Goal: Find specific page/section: Find specific page/section

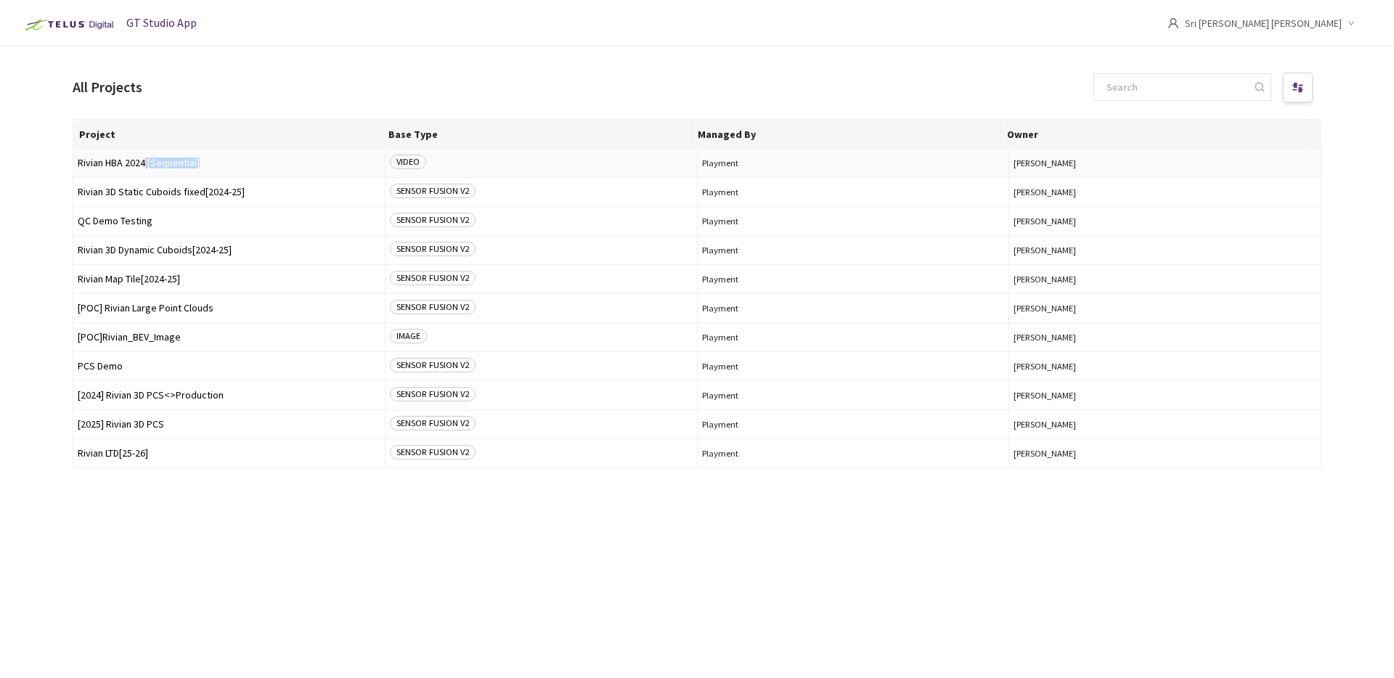
click at [146, 168] on td "Rivian HBA 2024 [Sequential]" at bounding box center [229, 163] width 312 height 29
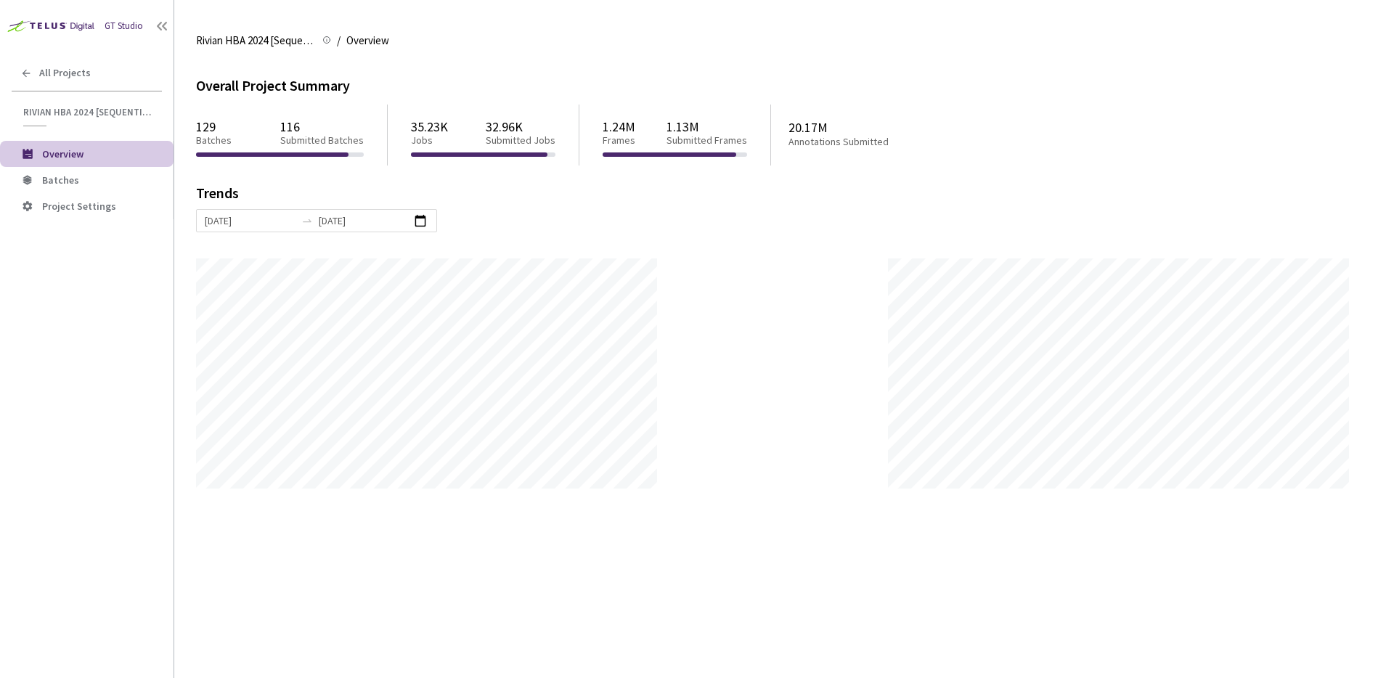
scroll to position [678, 1394]
click at [119, 179] on span "Batches" at bounding box center [102, 180] width 120 height 12
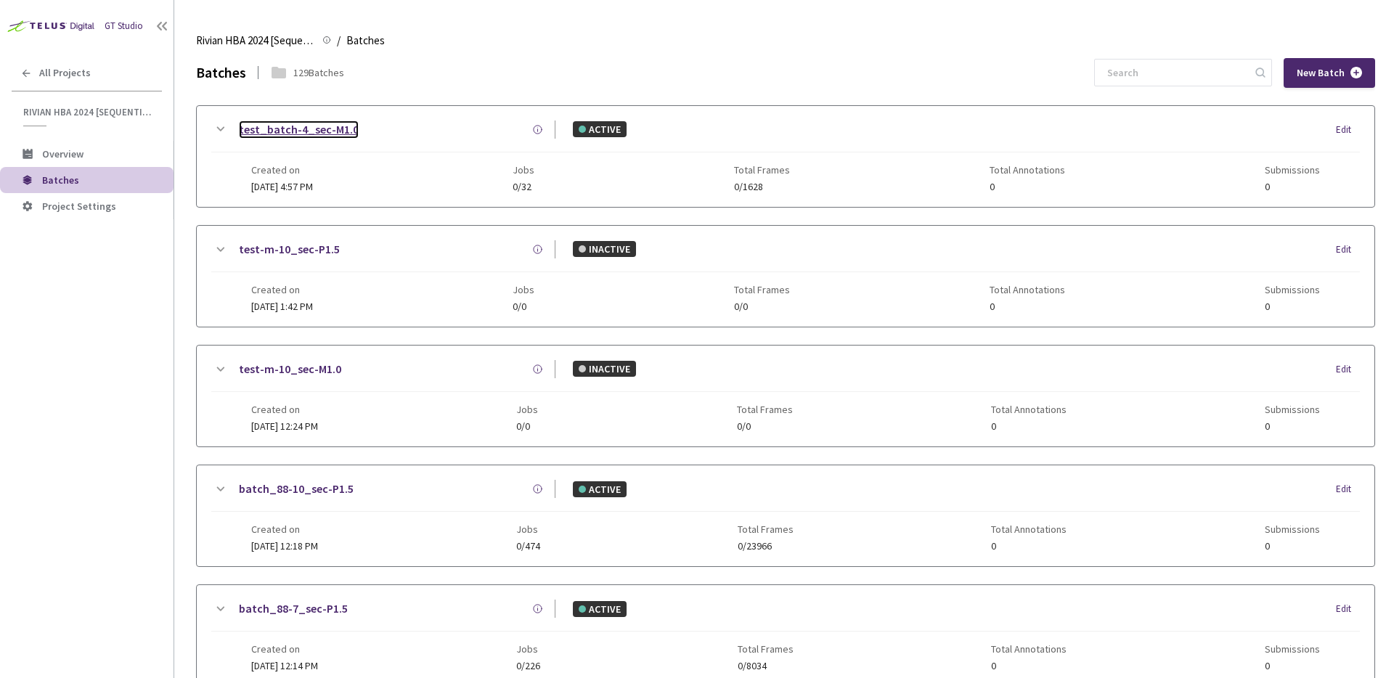
click at [306, 129] on link "test_batch-4_sec-M1.0" at bounding box center [299, 130] width 120 height 18
click at [285, 132] on link "test_batch-4_sec-M1.0" at bounding box center [299, 130] width 120 height 18
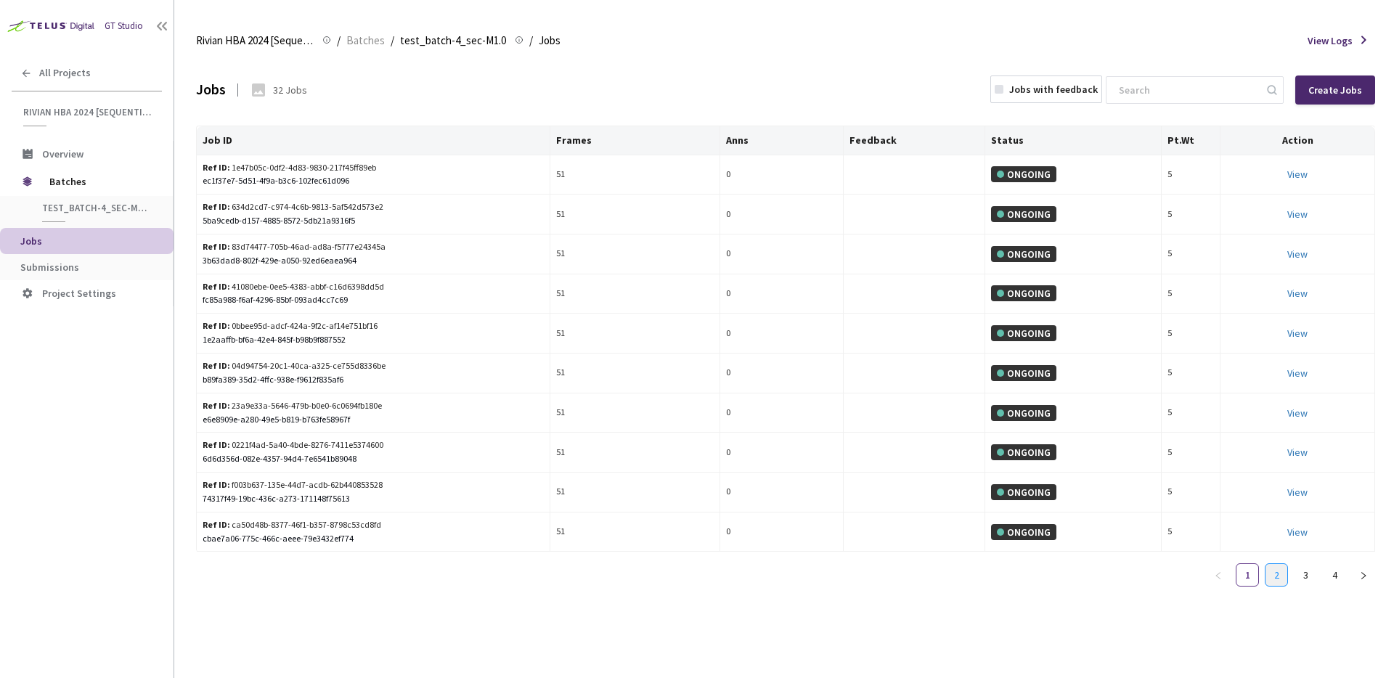
click at [1272, 577] on link "2" at bounding box center [1277, 575] width 22 height 22
click at [1294, 574] on li "3" at bounding box center [1305, 575] width 23 height 23
click at [1330, 577] on link "4" at bounding box center [1335, 575] width 22 height 22
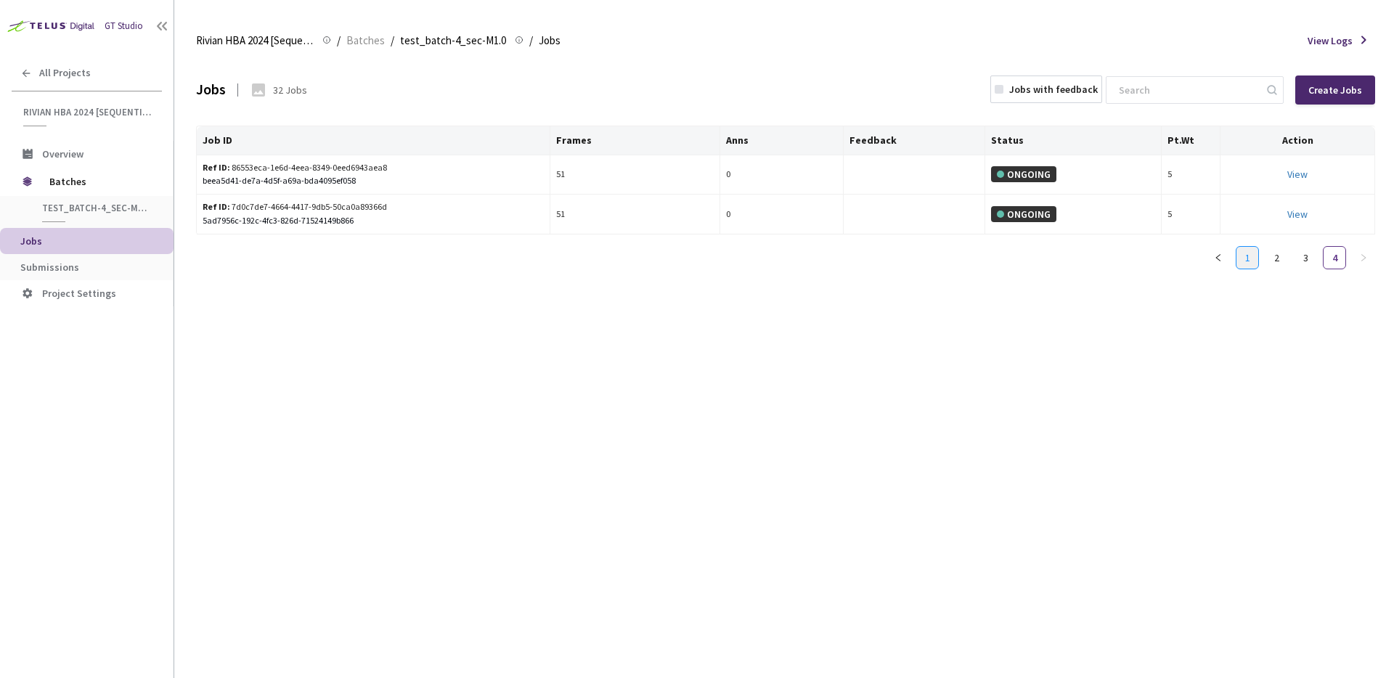
click at [1239, 259] on link "1" at bounding box center [1248, 258] width 22 height 22
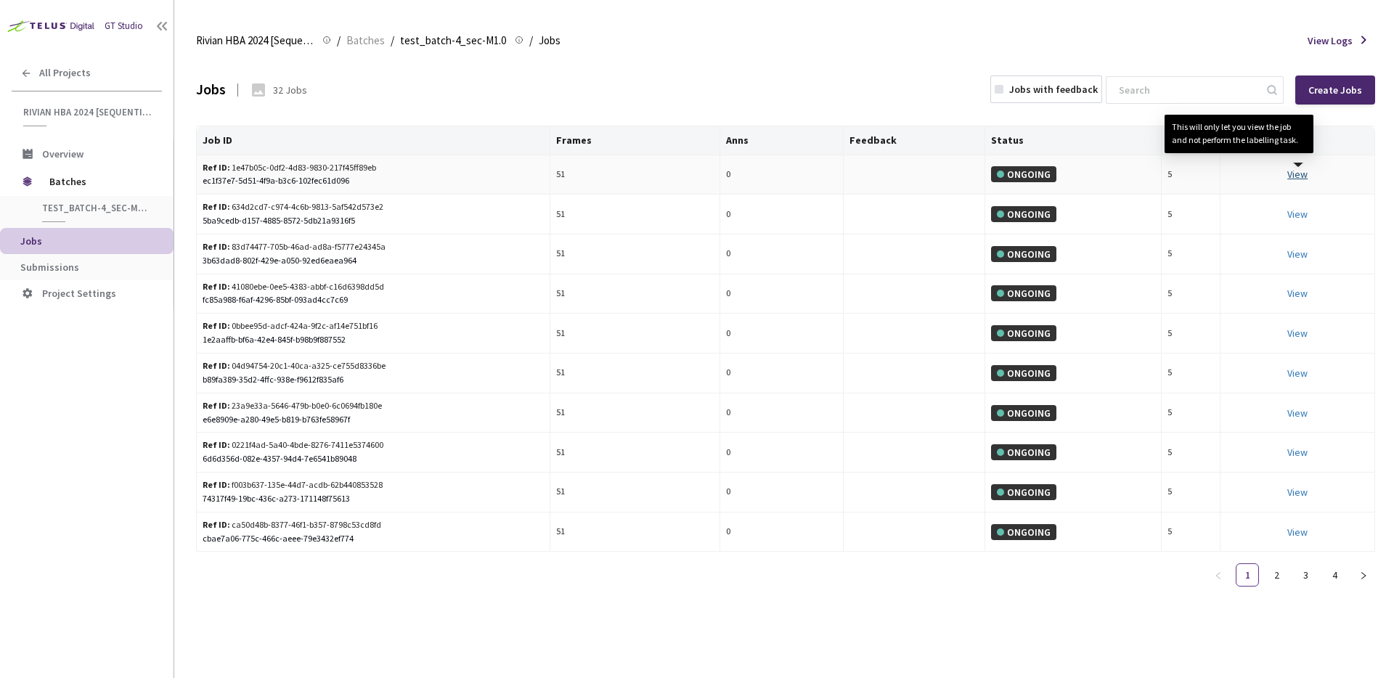
click at [1296, 170] on link "View This will only let you view the job and not perform the labelling task." at bounding box center [1298, 174] width 20 height 13
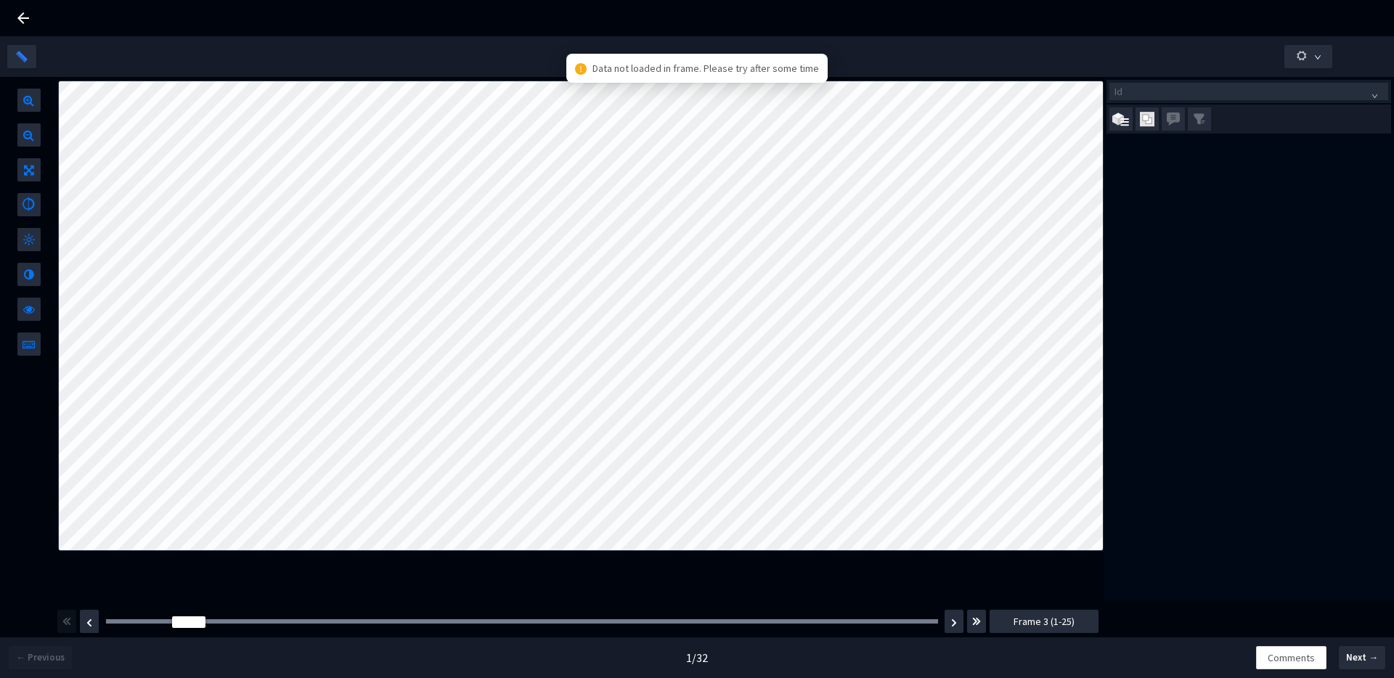
drag, startPoint x: 131, startPoint y: 617, endPoint x: 152, endPoint y: 612, distance: 21.5
click at [152, 613] on div "Frame : 2 Frame 3 (1-25)" at bounding box center [578, 621] width 1044 height 41
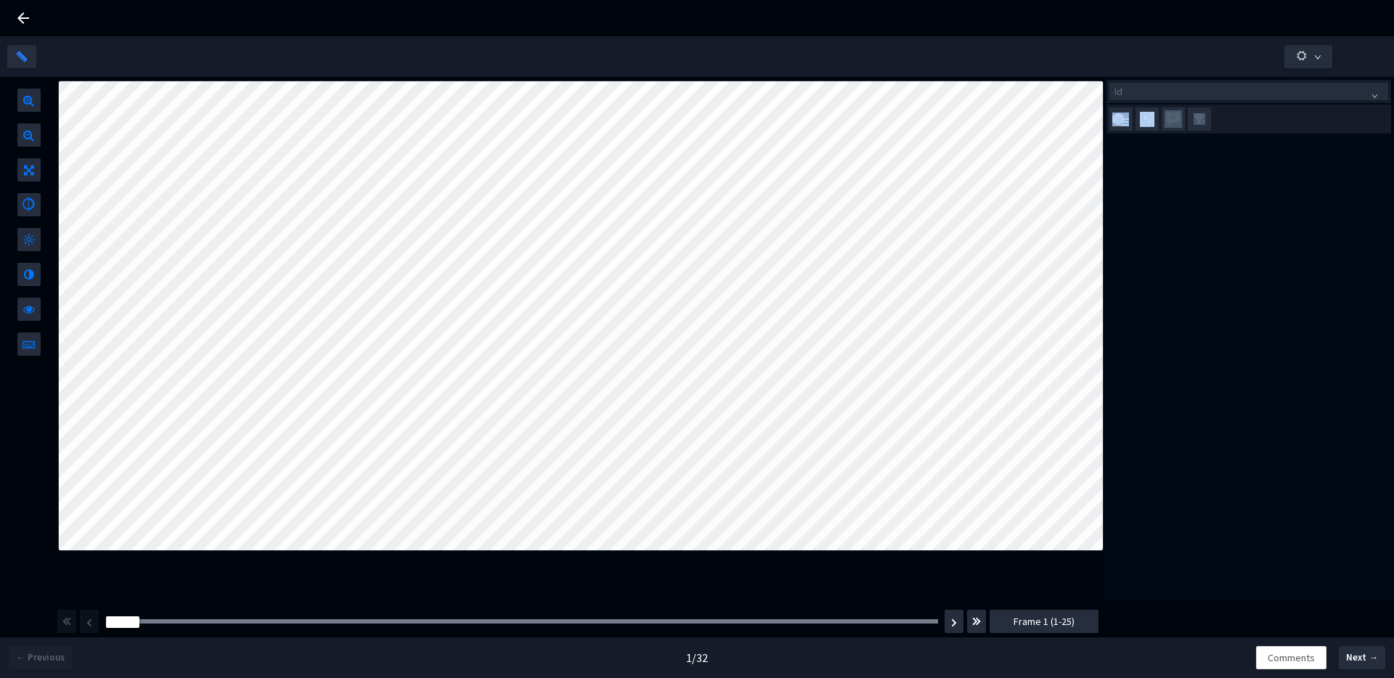
drag, startPoint x: 192, startPoint y: 622, endPoint x: -335, endPoint y: 489, distance: 543.6
click at [0, 489] on html "GT Studio All Projects Rivian HBA 2024 [Sequential] Rivian HBA 2024 [Sequential…" at bounding box center [697, 339] width 1394 height 678
click at [25, 23] on icon at bounding box center [23, 17] width 17 height 17
click at [13, 5] on div at bounding box center [697, 18] width 1394 height 36
click at [19, 16] on icon at bounding box center [23, 17] width 17 height 17
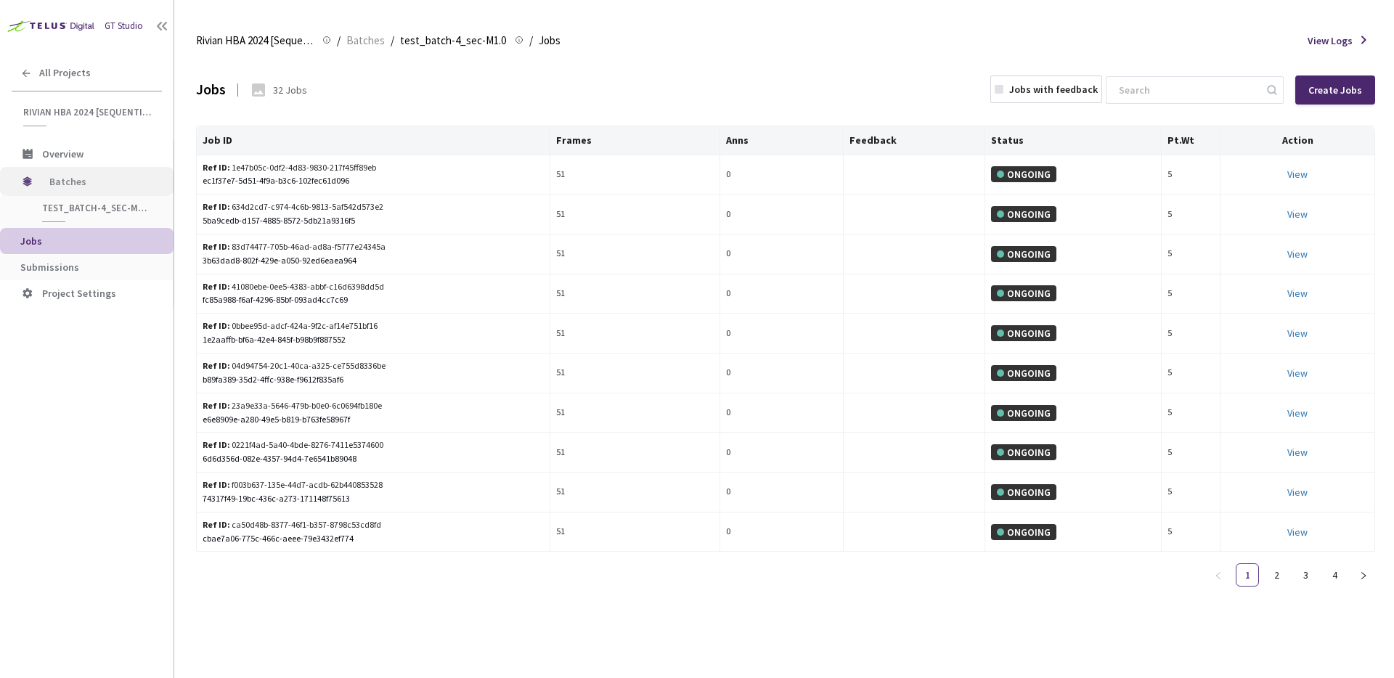
click at [102, 188] on span "Batches" at bounding box center [98, 181] width 99 height 29
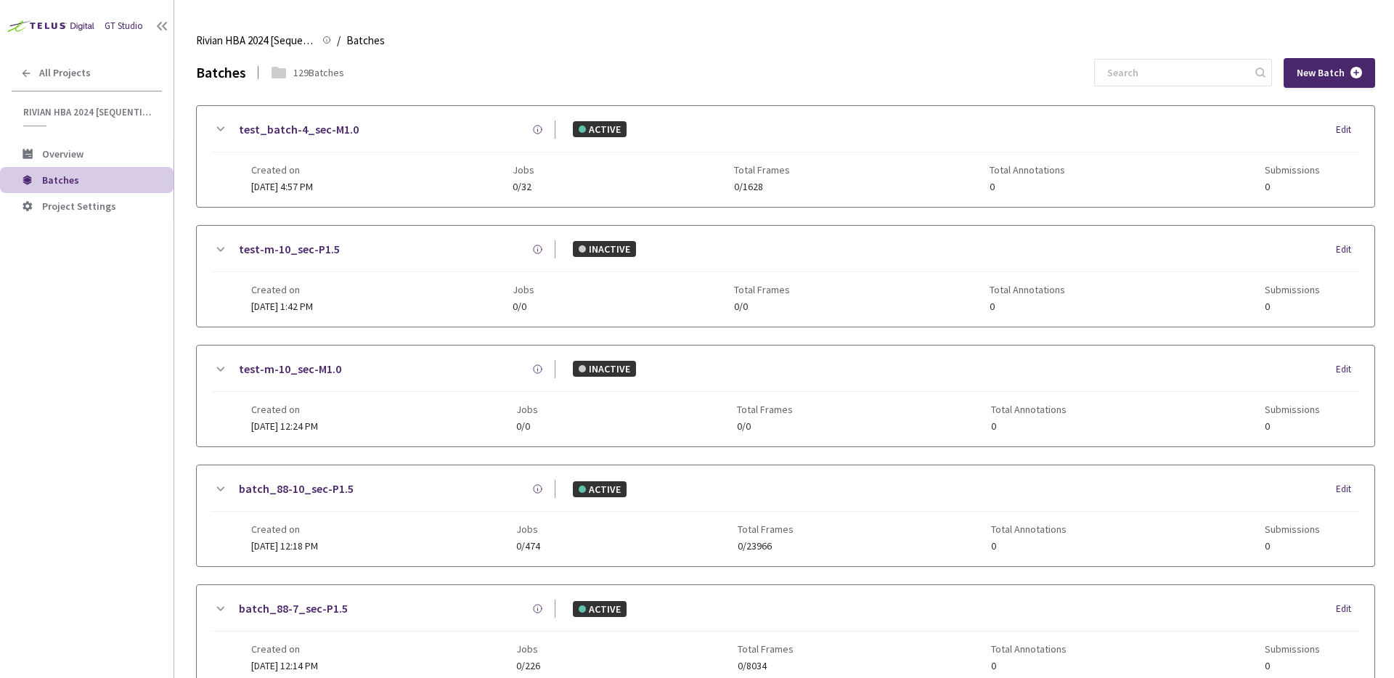
click at [1345, 129] on div "Edit" at bounding box center [1348, 130] width 24 height 15
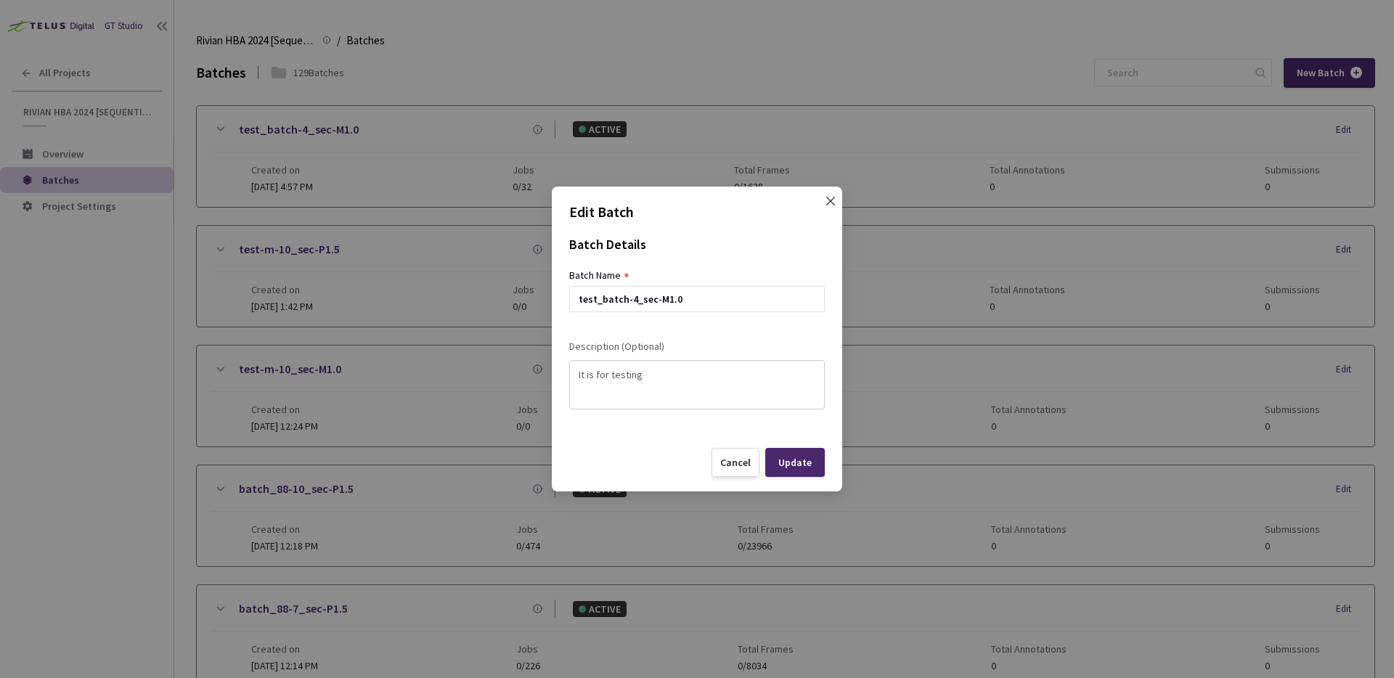
click at [828, 196] on icon "close" at bounding box center [831, 201] width 12 height 12
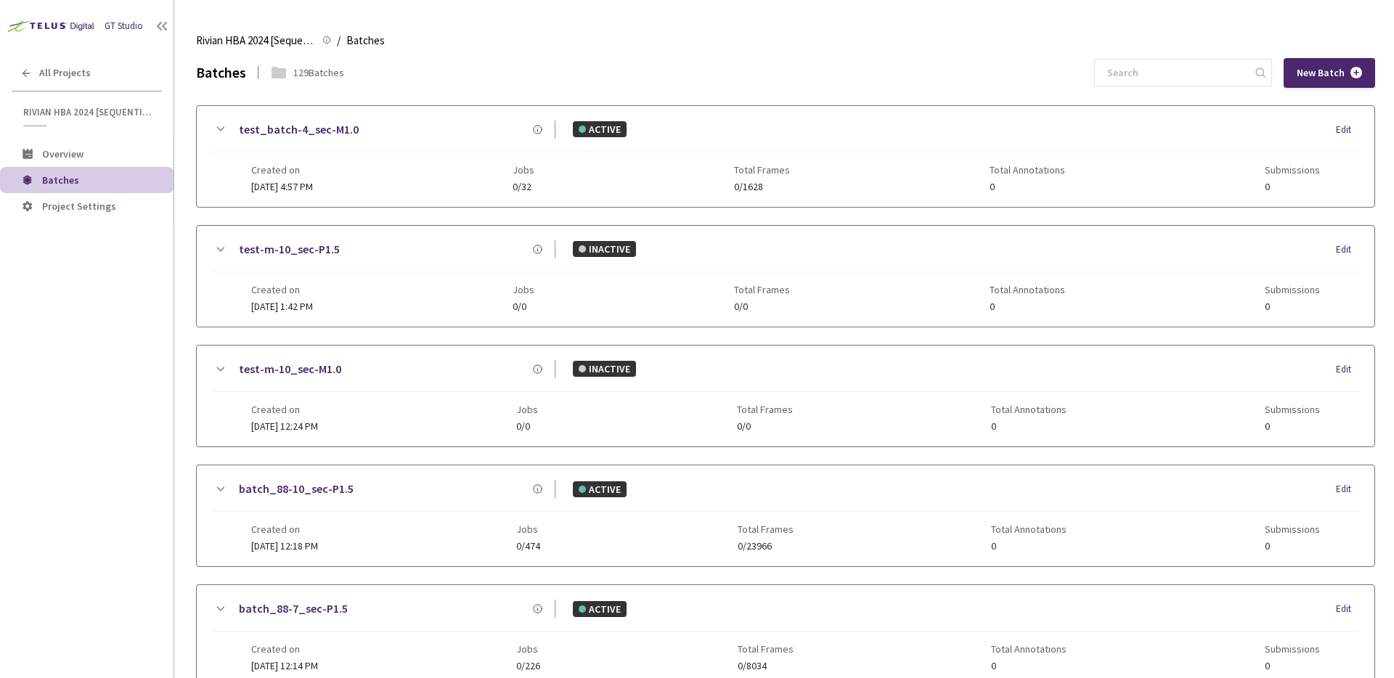
click at [749, 115] on div "test_batch-4_sec-M1.0 ACTIVE Edit Created on [DATE] 4:57 PM Jobs 0/32 Total Fra…" at bounding box center [786, 156] width 1178 height 101
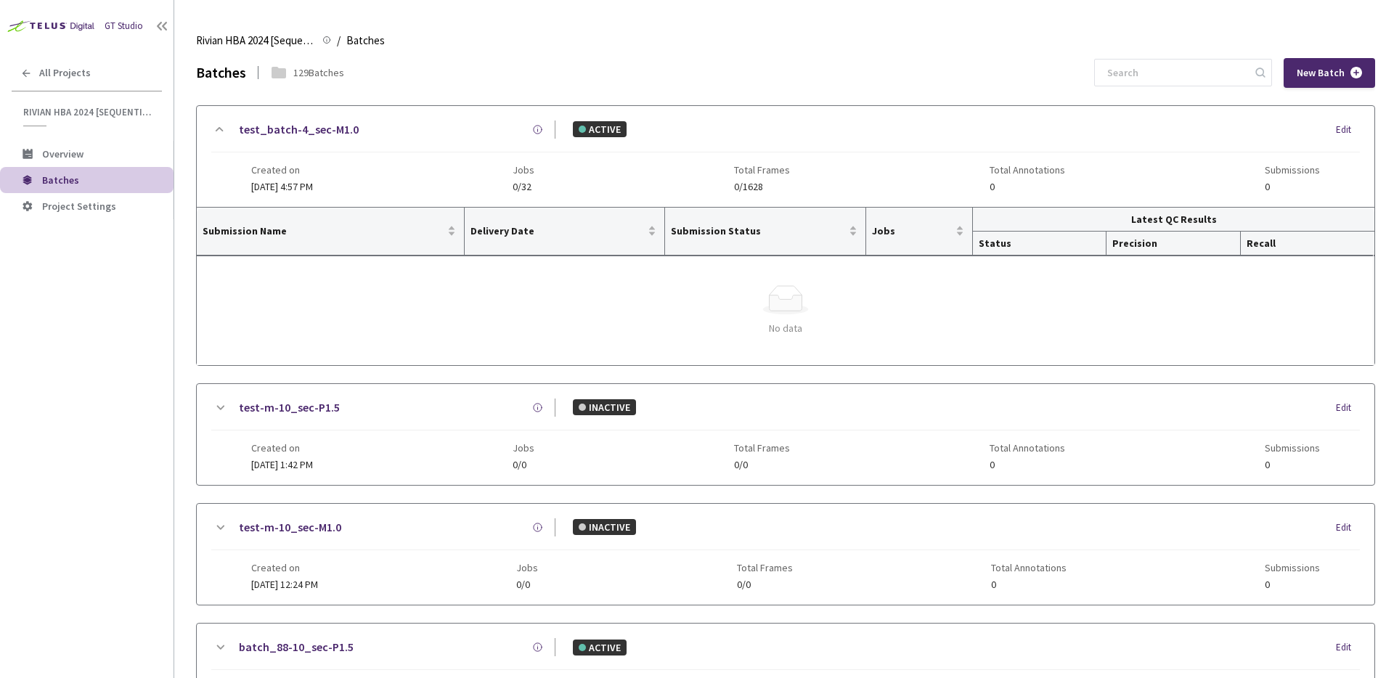
click at [746, 121] on div "test_batch-4_sec-M1.0 ACTIVE Edit Created on [DATE] 4:57 PM Jobs 0/32 Total Fra…" at bounding box center [786, 156] width 1178 height 101
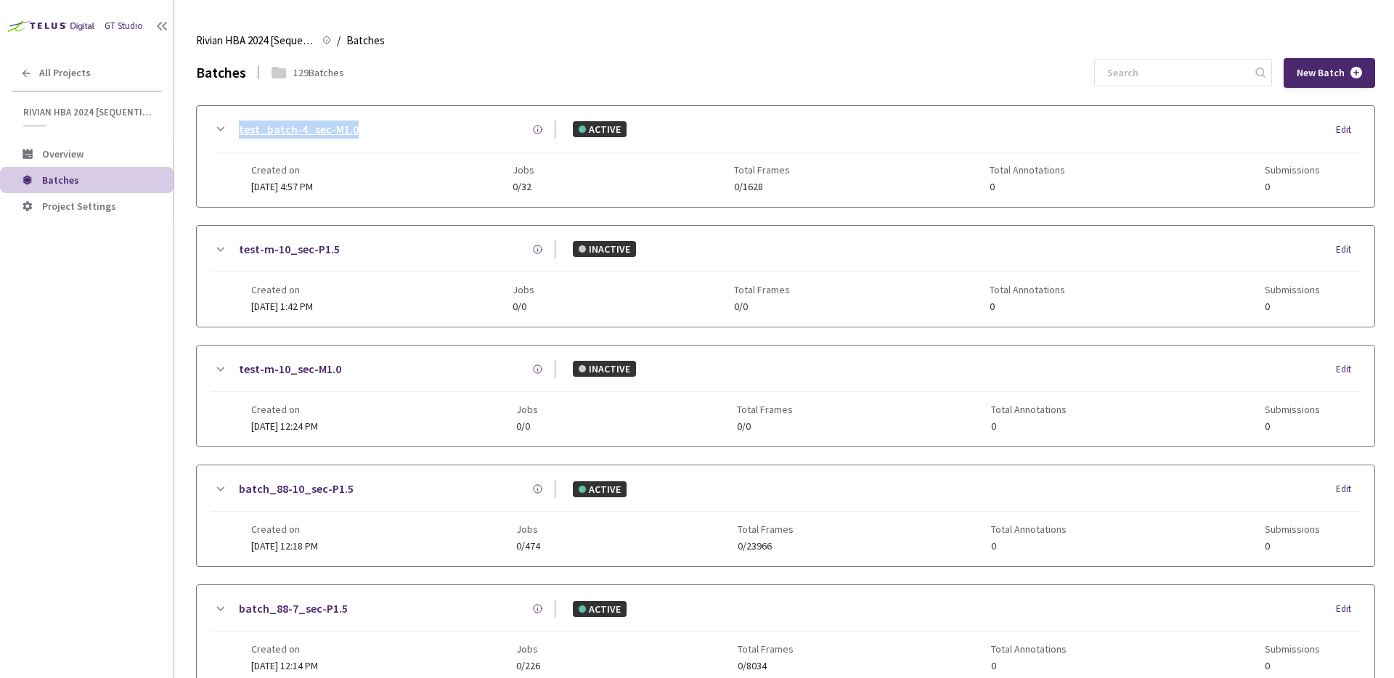
drag, startPoint x: 420, startPoint y: 129, endPoint x: 309, endPoint y: 130, distance: 111.1
click at [228, 126] on div "test_batch-4_sec-M1.0 ACTIVE Edit" at bounding box center [785, 137] width 1149 height 32
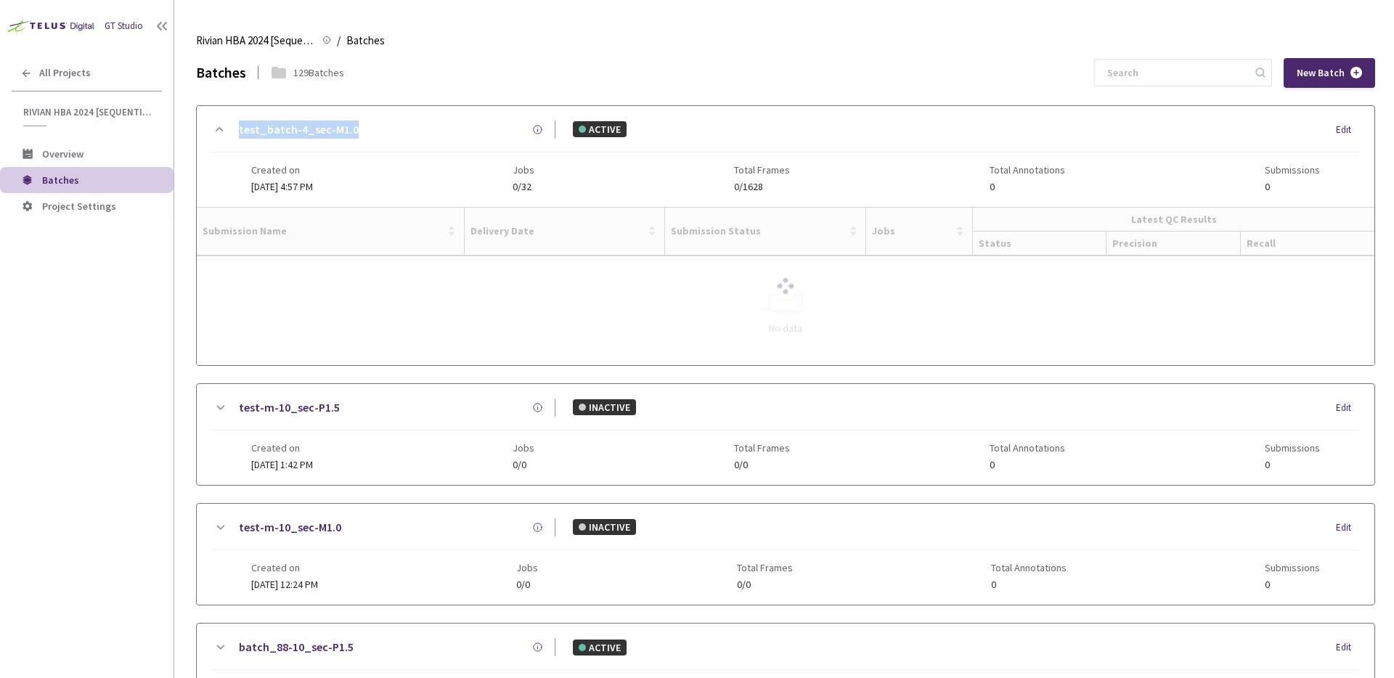
copy link "test_batch-4_sec-M1.0"
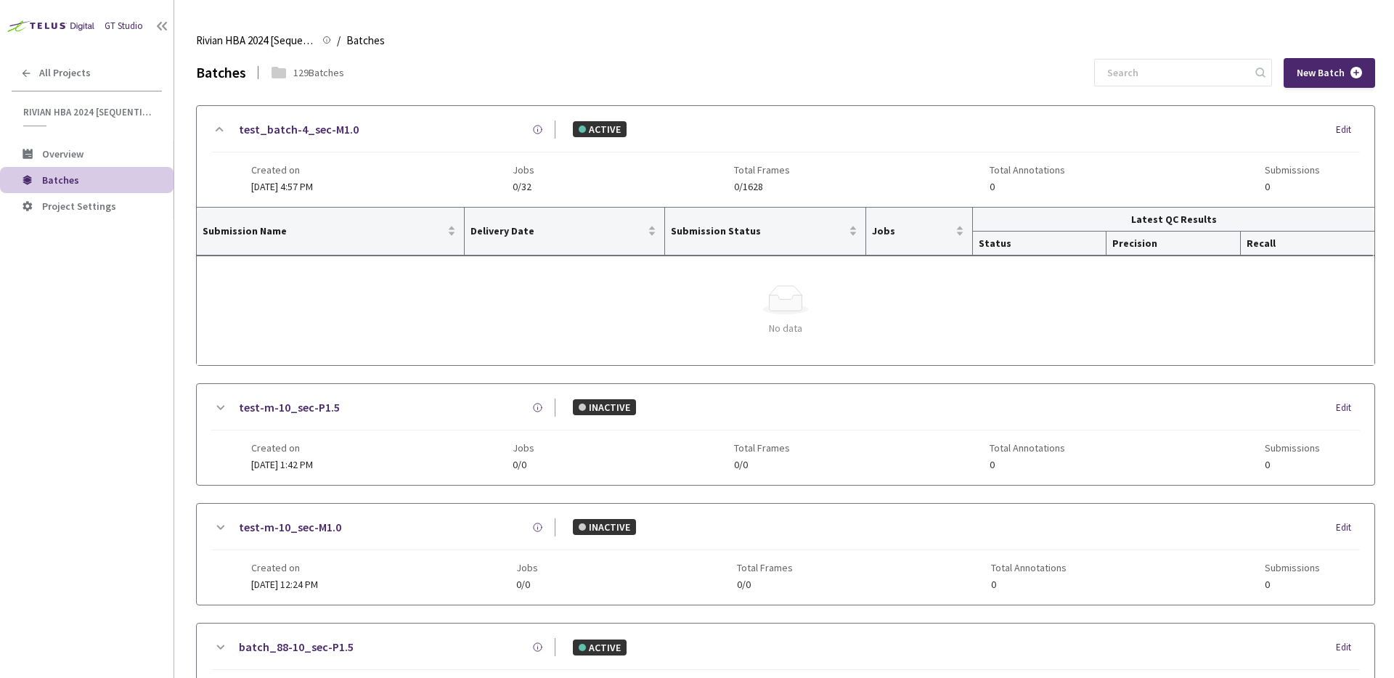
click at [444, 134] on div "test_batch-4_sec-M1.0" at bounding box center [392, 130] width 327 height 18
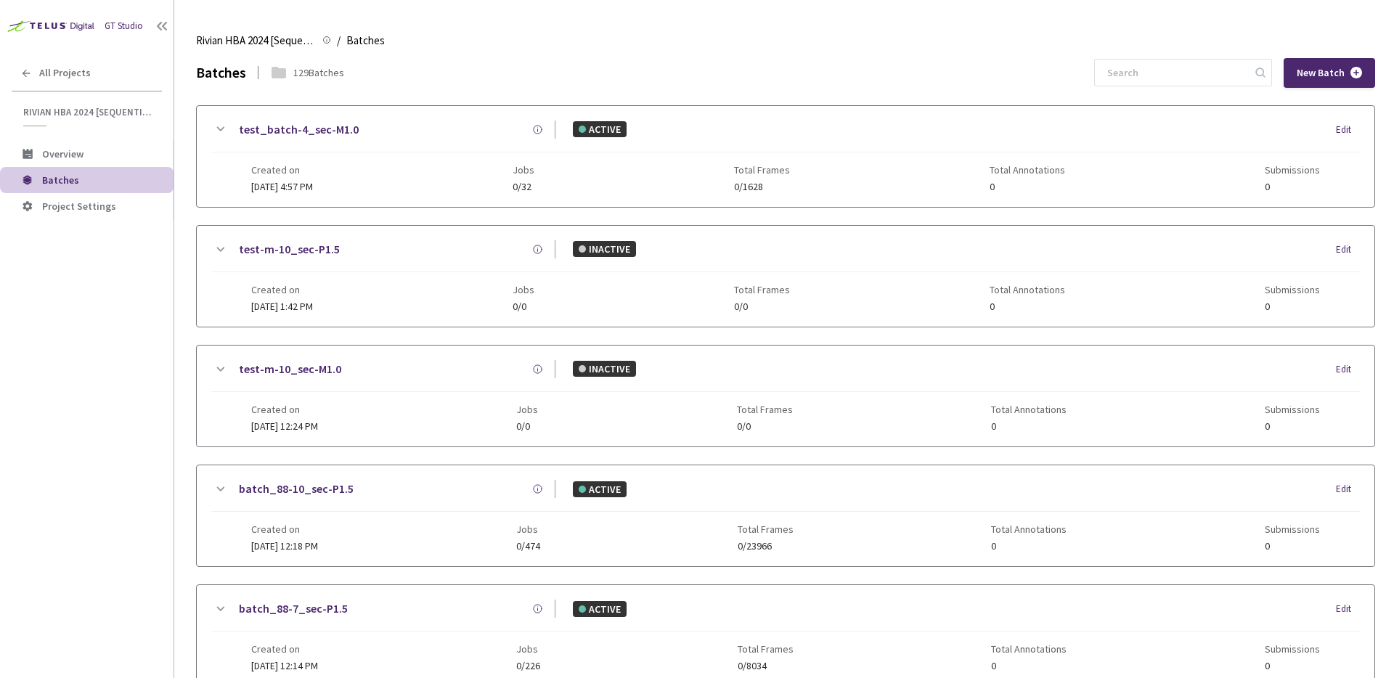
click at [1343, 126] on div "Edit" at bounding box center [1348, 130] width 24 height 15
click at [792, 130] on div "ACTIVE Edit" at bounding box center [958, 129] width 805 height 16
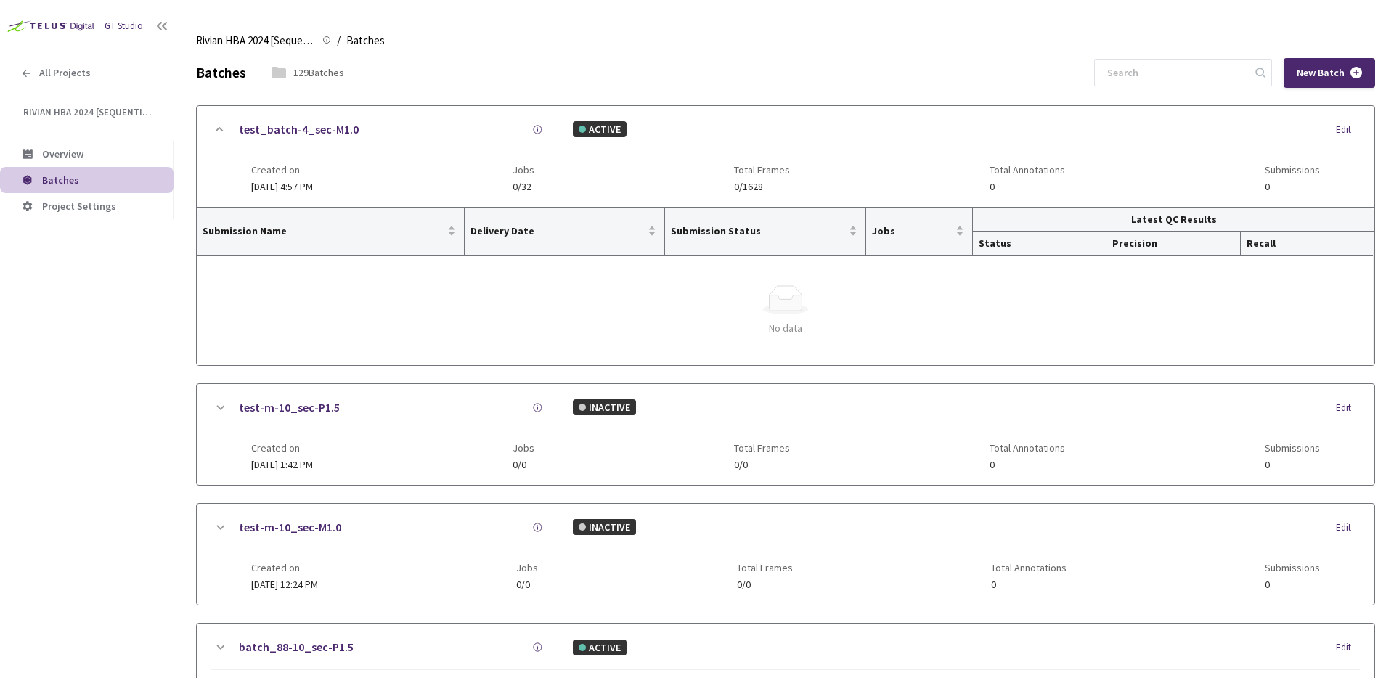
click at [792, 131] on div "ACTIVE Edit" at bounding box center [958, 129] width 805 height 16
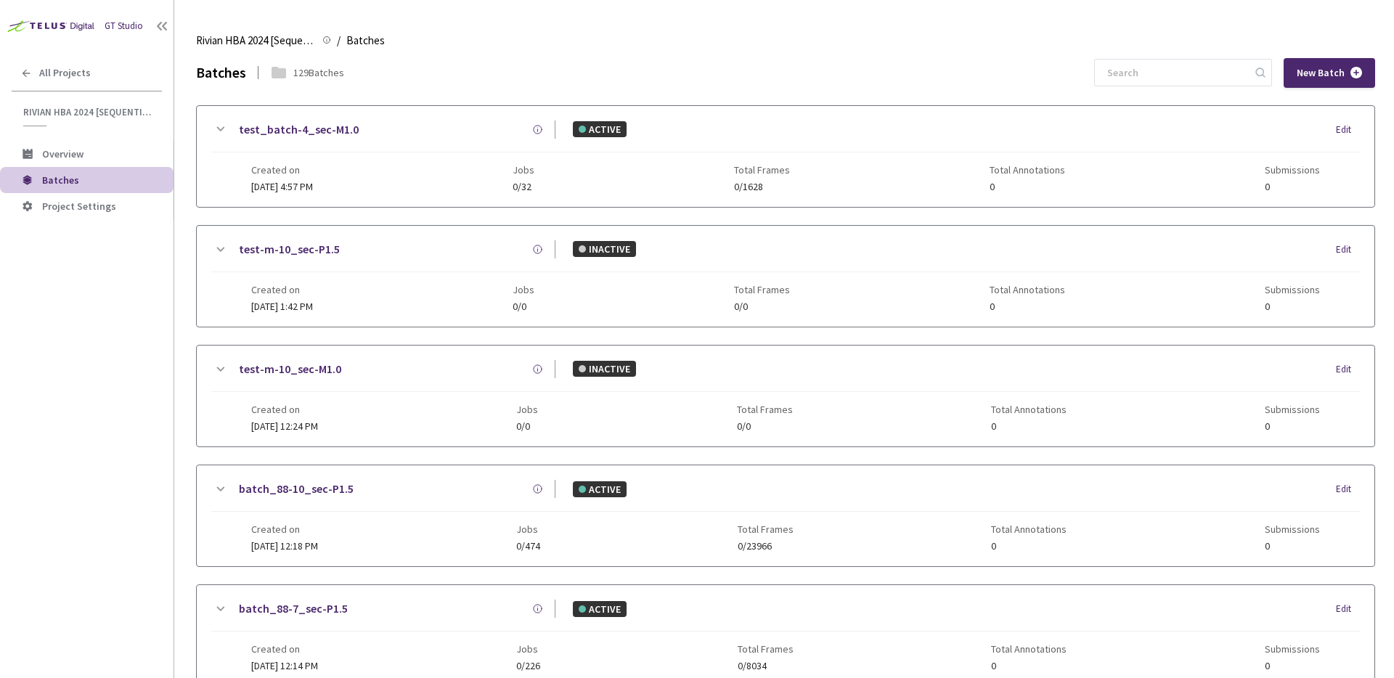
click at [792, 130] on div "ACTIVE Edit" at bounding box center [958, 129] width 805 height 16
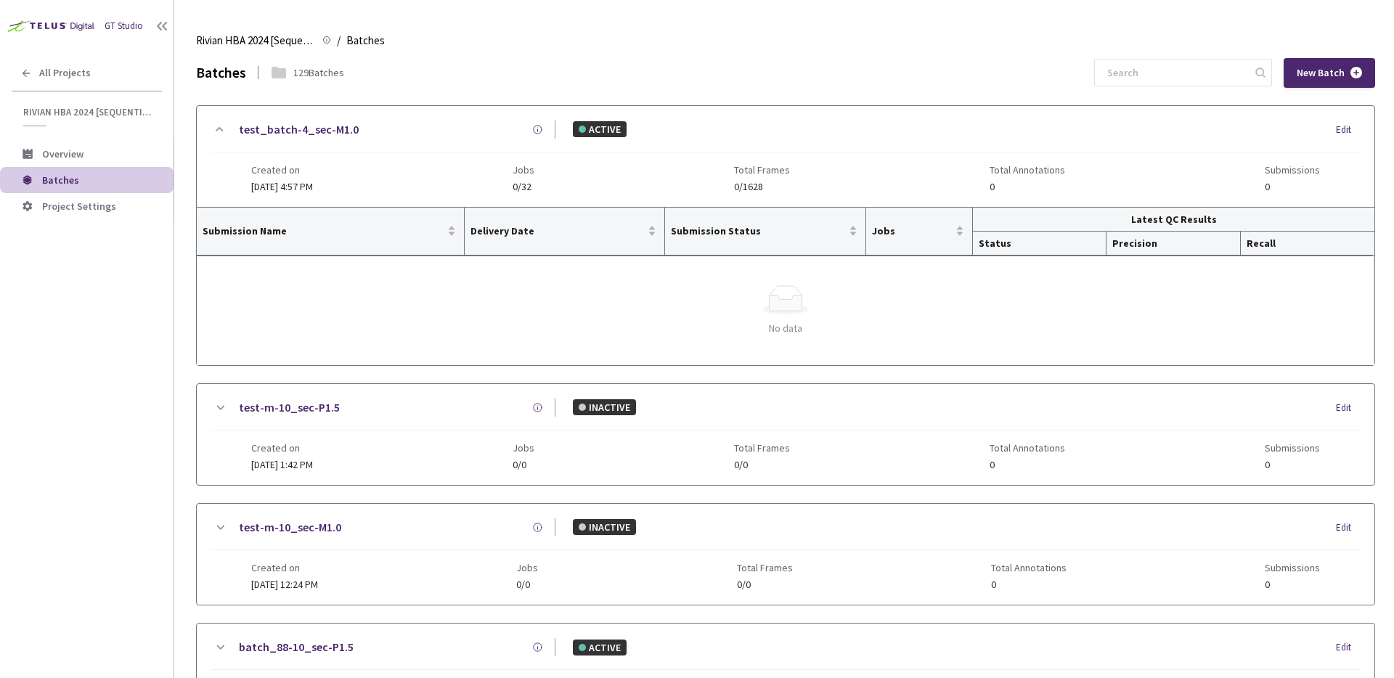
click at [792, 130] on div "ACTIVE Edit" at bounding box center [958, 129] width 805 height 16
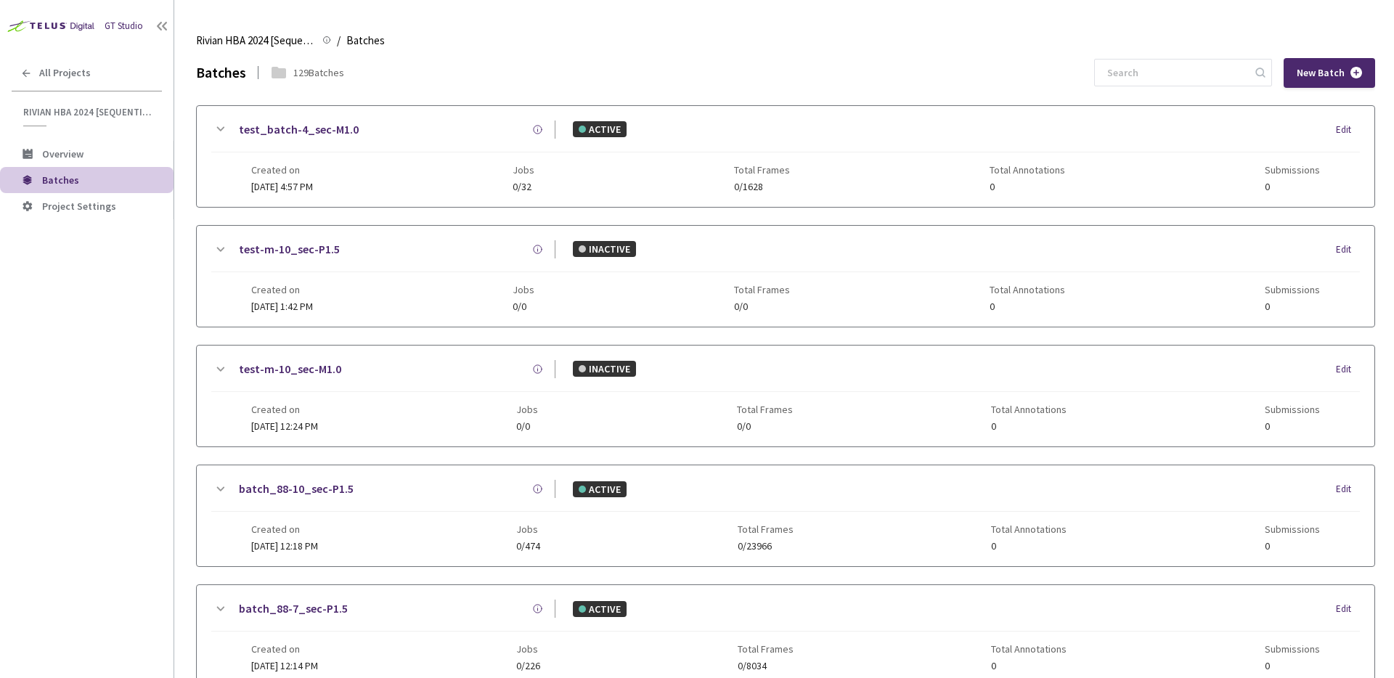
click at [452, 121] on div "test_batch-4_sec-M1.0" at bounding box center [392, 130] width 327 height 18
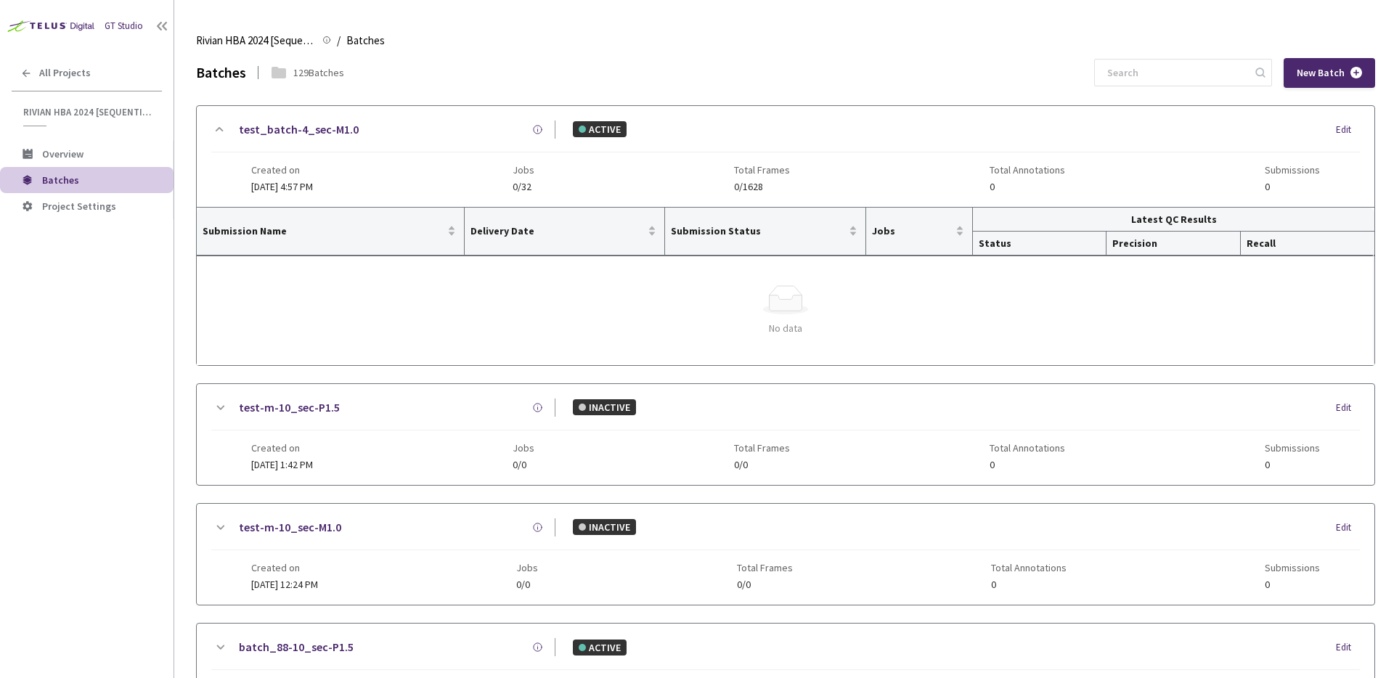
click at [444, 121] on div "test_batch-4_sec-M1.0" at bounding box center [392, 130] width 327 height 18
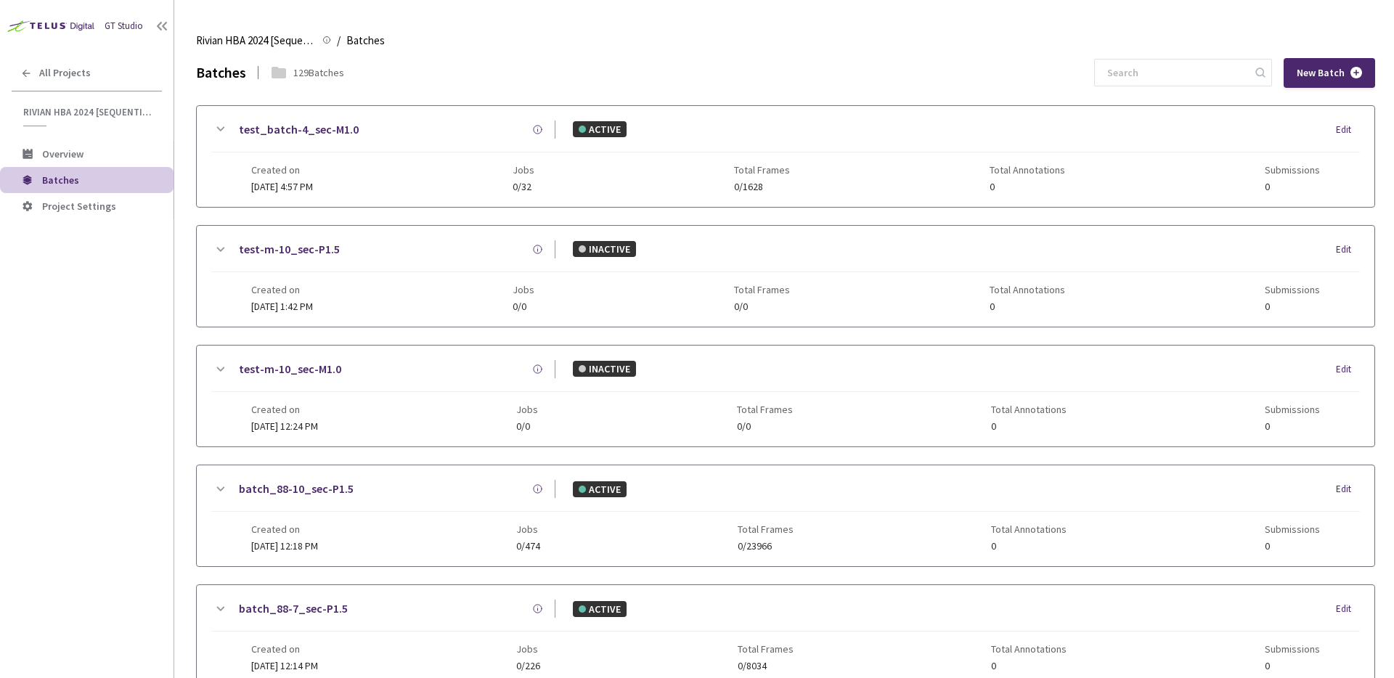
click at [442, 134] on div "test_batch-4_sec-M1.0" at bounding box center [392, 130] width 327 height 18
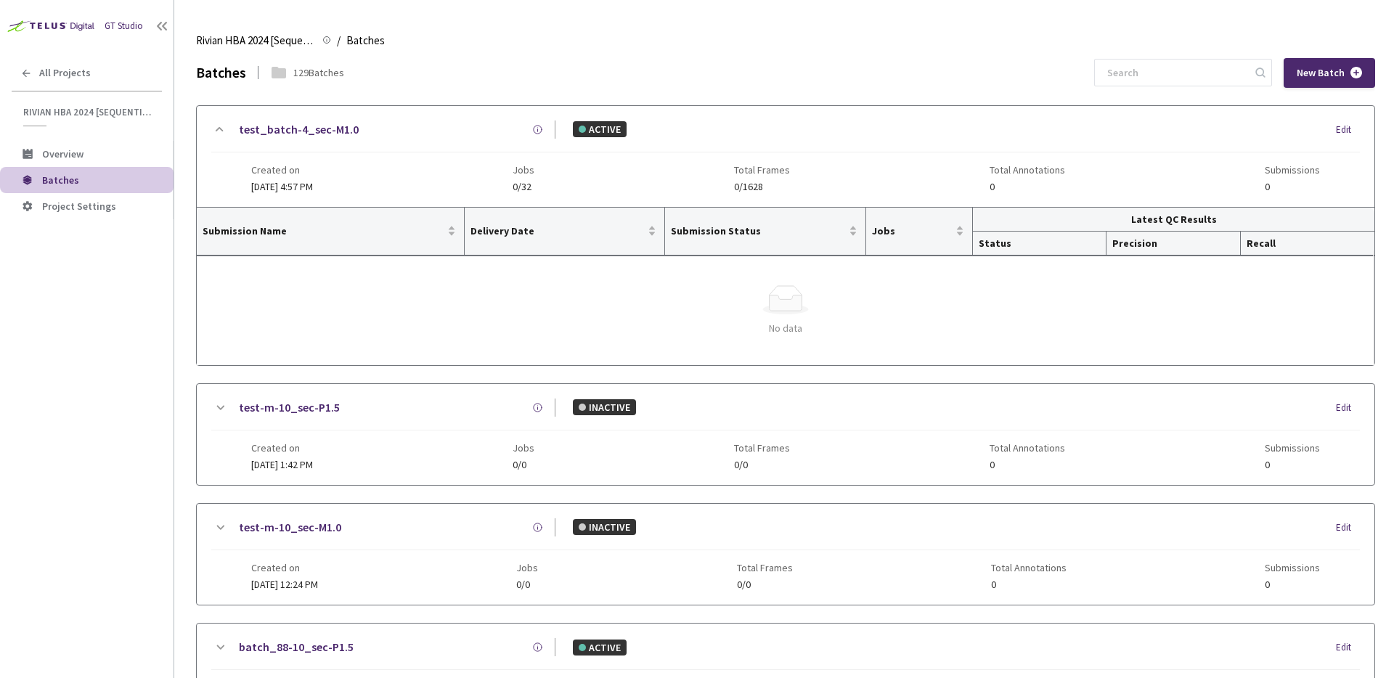
click at [442, 134] on div "test_batch-4_sec-M1.0" at bounding box center [392, 130] width 327 height 18
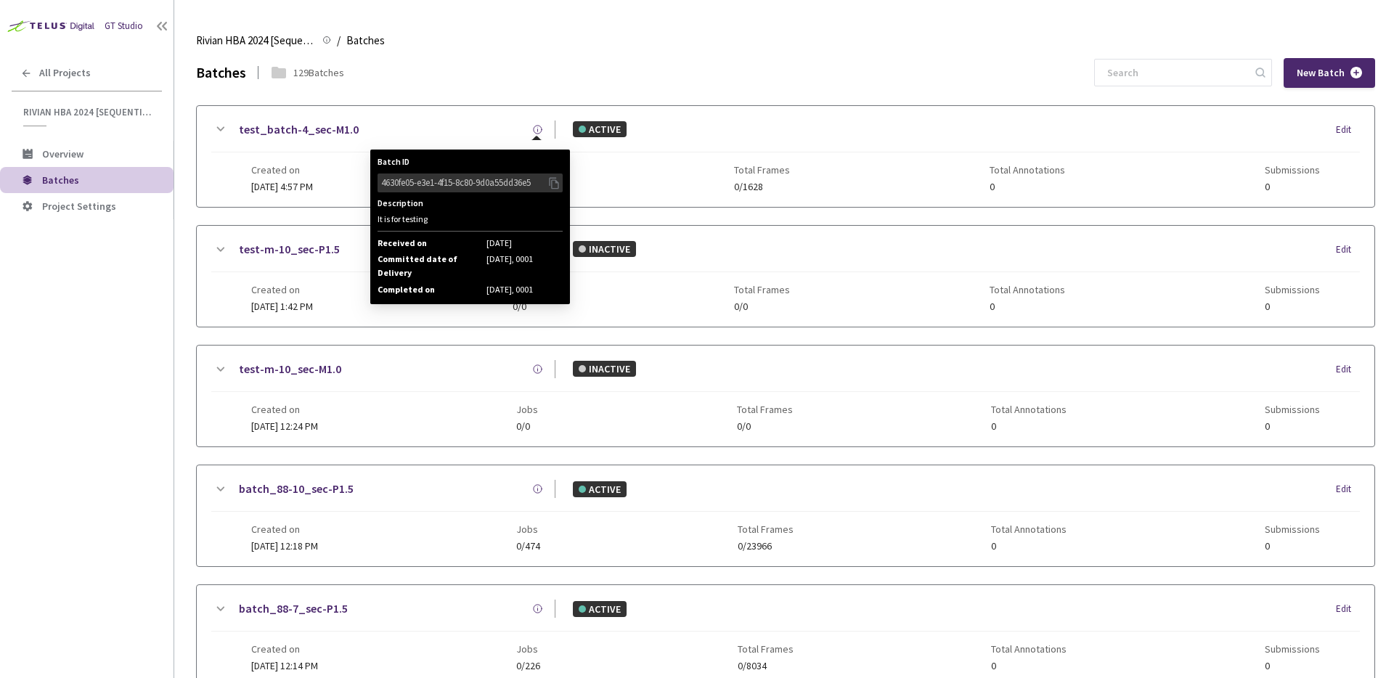
click at [539, 129] on icon at bounding box center [537, 129] width 11 height 11
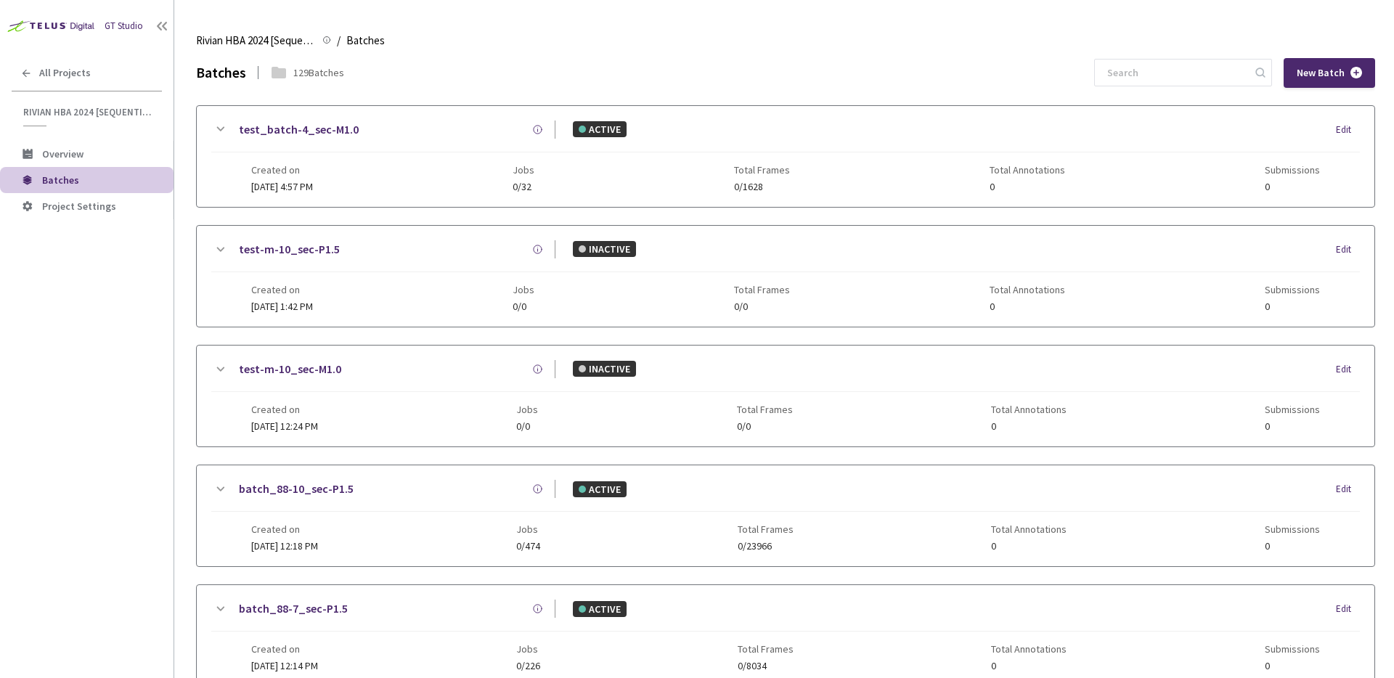
click at [521, 71] on div "Batches 129 Batches New Batch" at bounding box center [785, 73] width 1179 height 30
click at [435, 122] on div "test_batch-4_sec-M1.0 Batch ID 4630fe05-e3e1-4f15-8c80-9d0a55dd36e5 Description…" at bounding box center [392, 130] width 327 height 18
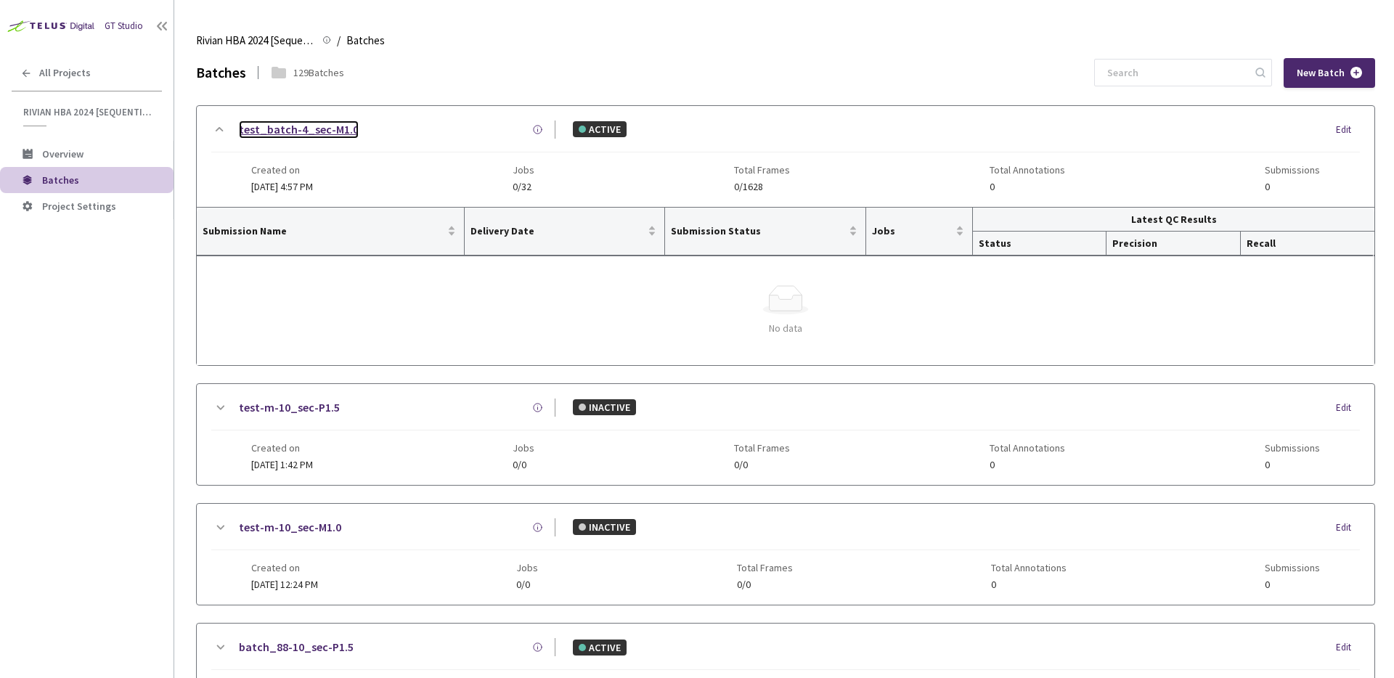
click at [301, 131] on link "test_batch-4_sec-M1.0" at bounding box center [299, 130] width 120 height 18
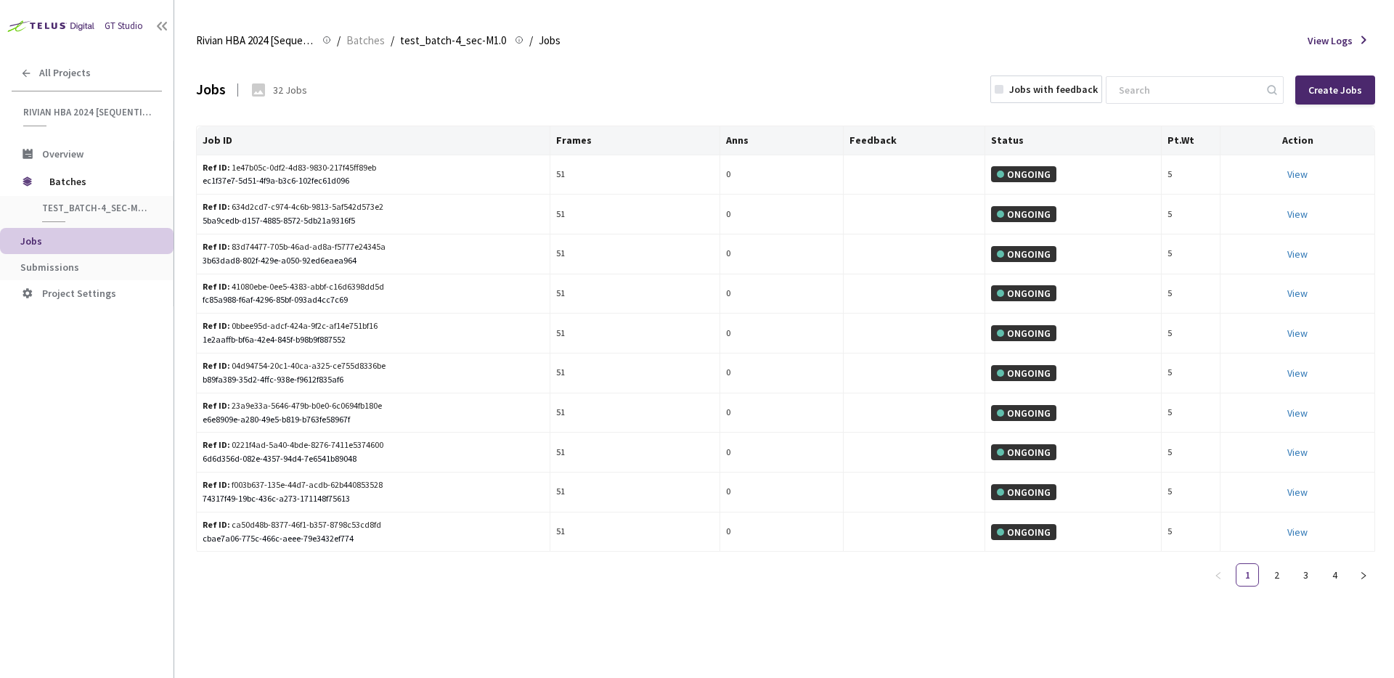
click at [651, 98] on div "Jobs 32 Jobs Jobs with feedback Create Jobs" at bounding box center [785, 90] width 1179 height 64
click at [1302, 574] on link "3" at bounding box center [1306, 575] width 22 height 22
click at [1266, 576] on link "2" at bounding box center [1277, 575] width 22 height 22
click at [1252, 577] on link "1" at bounding box center [1248, 575] width 22 height 22
click at [315, 326] on div "Ref ID: 0bbee95d-adcf-424a-9f2c-af14e751bf16" at bounding box center [296, 327] width 186 height 14
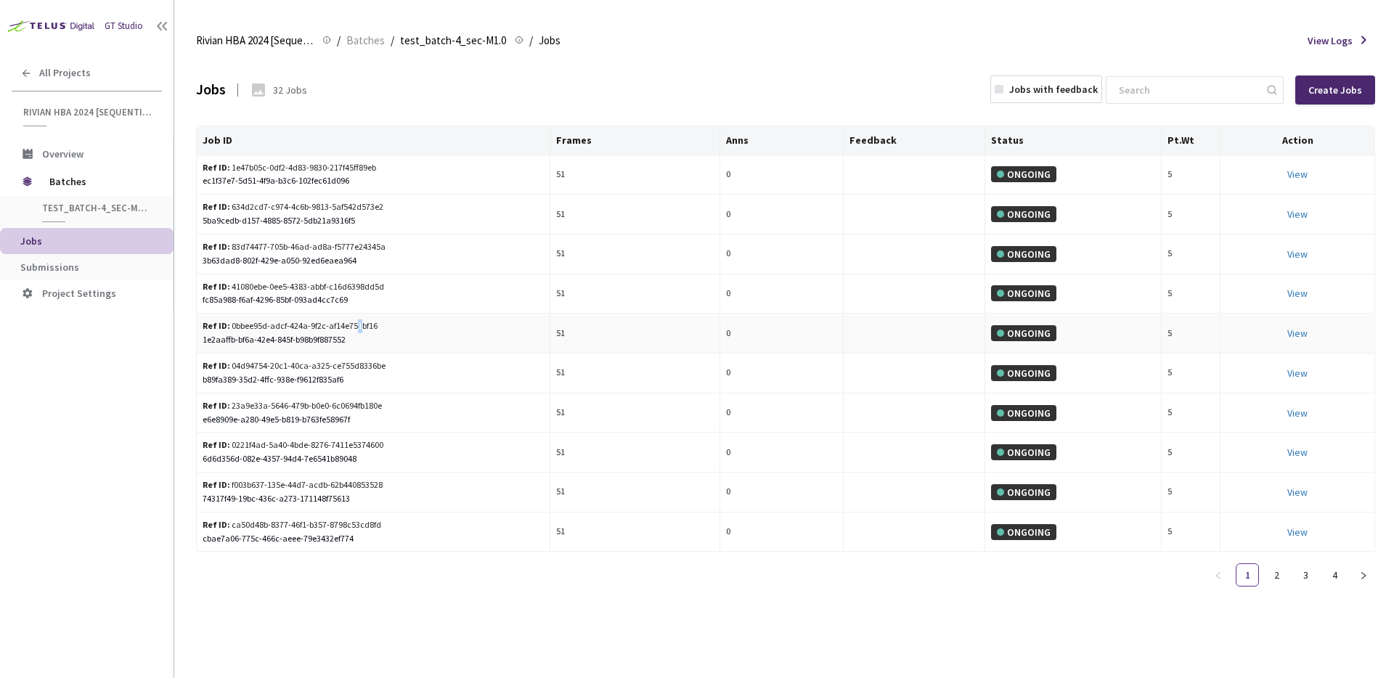
drag, startPoint x: 355, startPoint y: 327, endPoint x: 448, endPoint y: 338, distance: 93.7
click at [357, 327] on div "Ref ID: 0bbee95d-adcf-424a-9f2c-af14e751bf16" at bounding box center [296, 327] width 186 height 14
click at [1039, 328] on div "ONGOING" at bounding box center [1023, 333] width 65 height 16
click at [1302, 171] on link "View This will only let you view the job and not perform the labelling task." at bounding box center [1298, 174] width 20 height 13
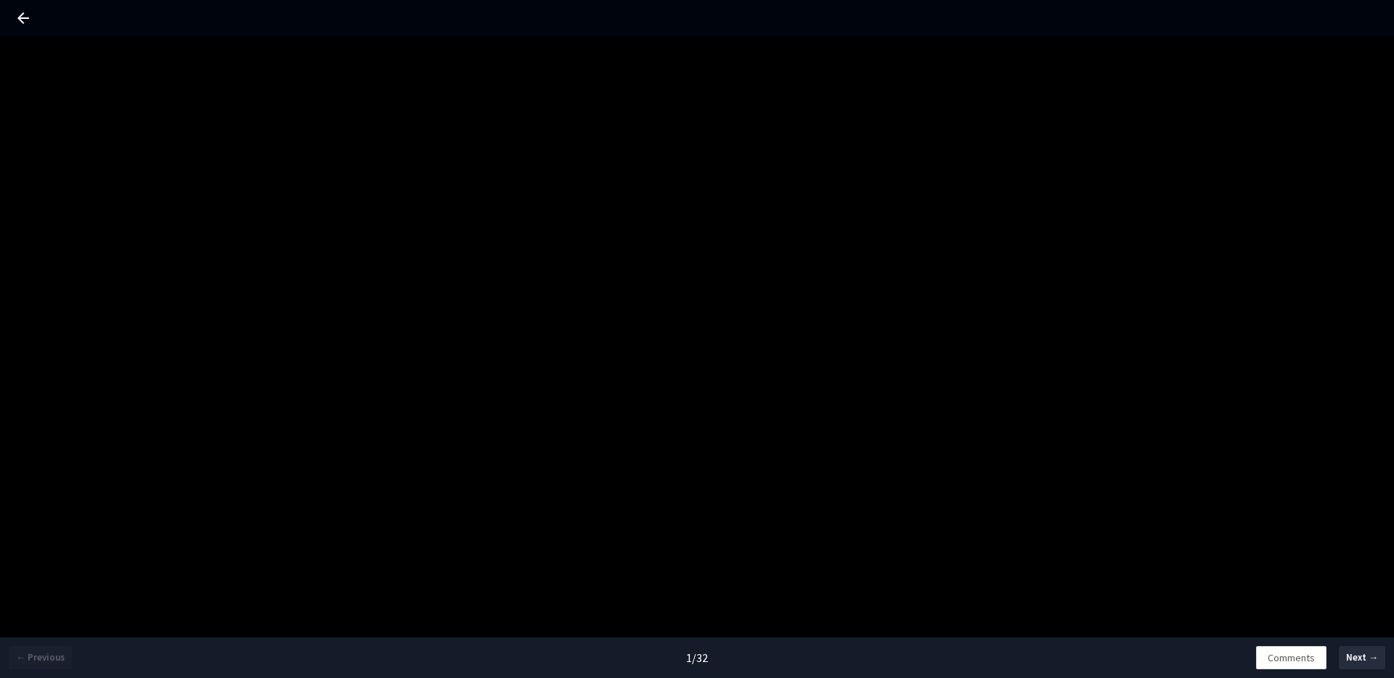
click at [16, 13] on icon at bounding box center [23, 17] width 17 height 17
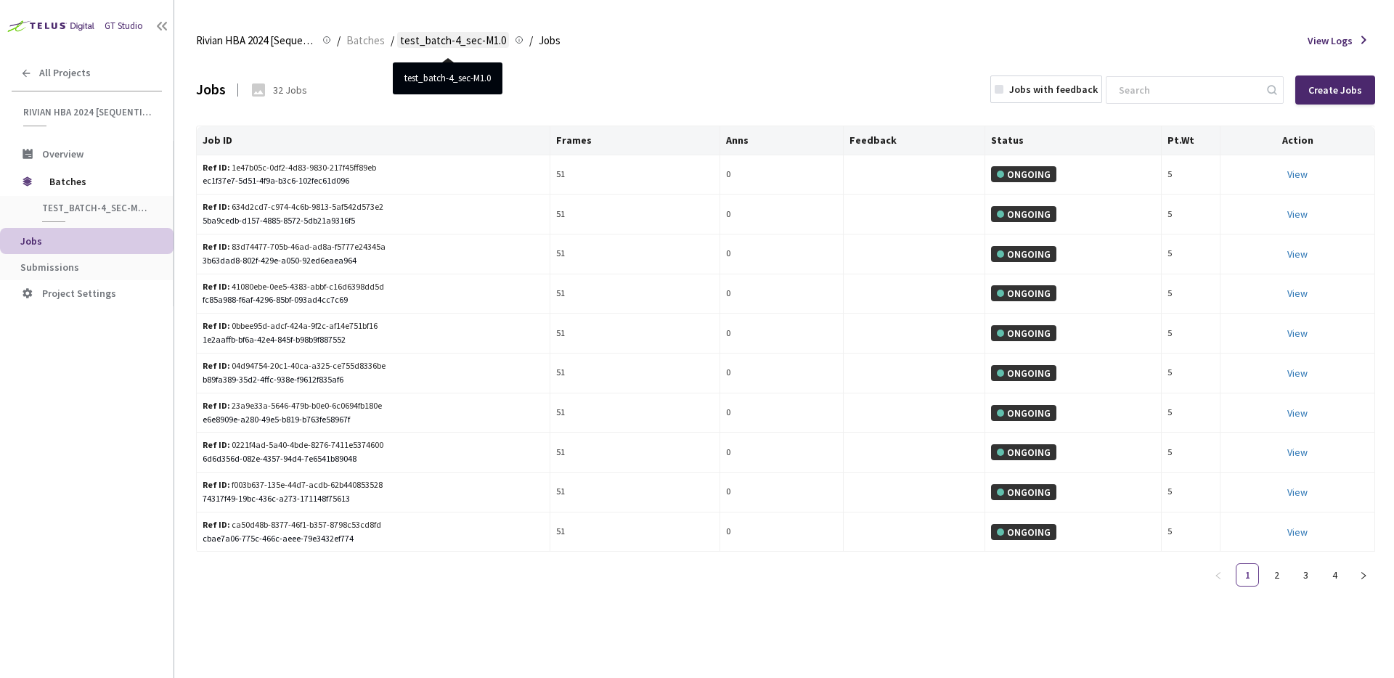
click at [443, 43] on span "test_batch-4_sec-M1.0" at bounding box center [453, 40] width 106 height 17
click at [362, 43] on span "Batches" at bounding box center [365, 40] width 38 height 17
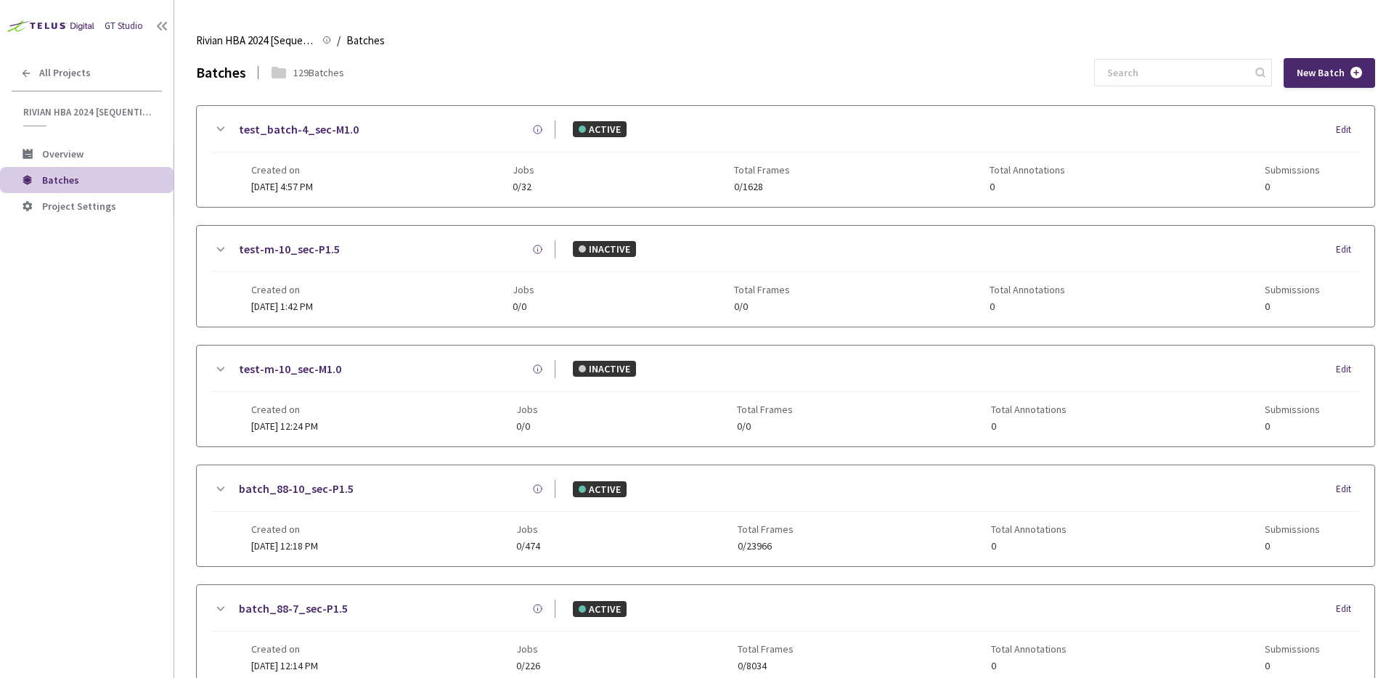
click at [461, 182] on div "Created on [DATE] 4:57 PM Jobs 0/32 Total Frames 0/1628 Total Annotations 0 Sub…" at bounding box center [785, 173] width 1068 height 40
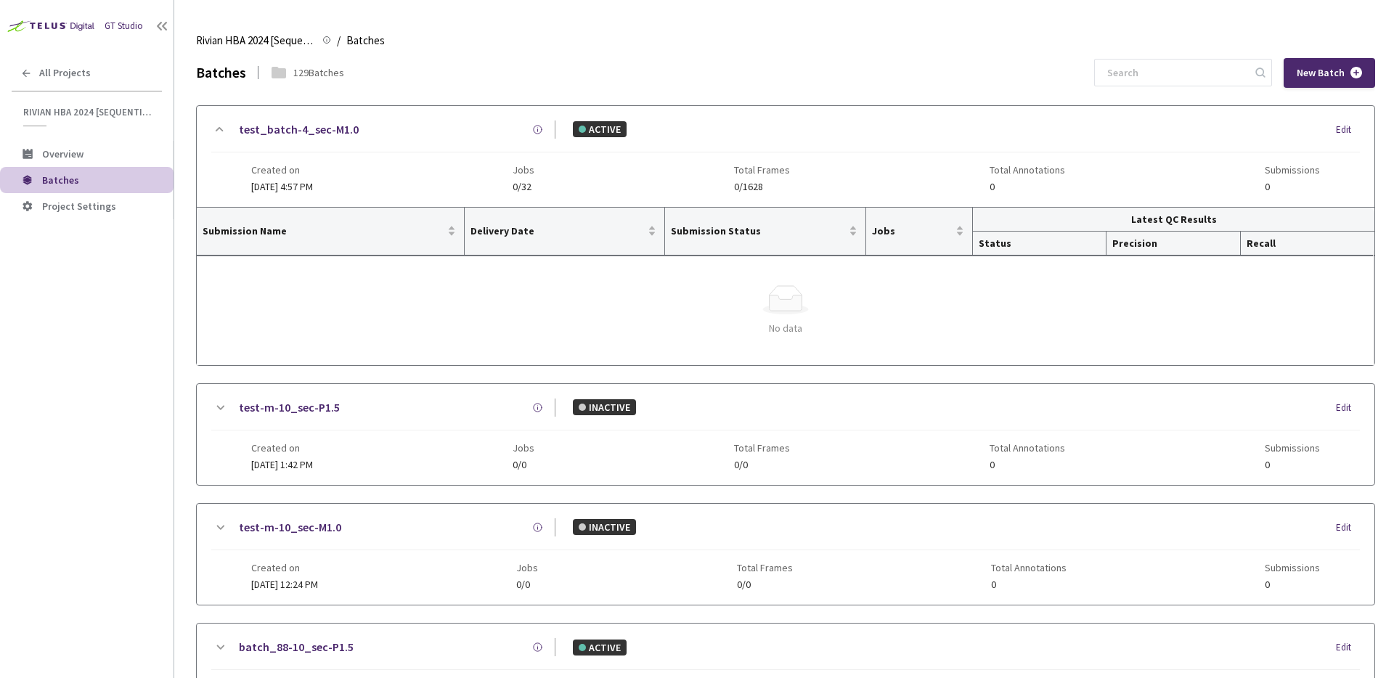
click at [459, 181] on div "Created on [DATE] 4:57 PM Jobs 0/32 Total Frames 0/1628 Total Annotations 0 Sub…" at bounding box center [785, 173] width 1068 height 40
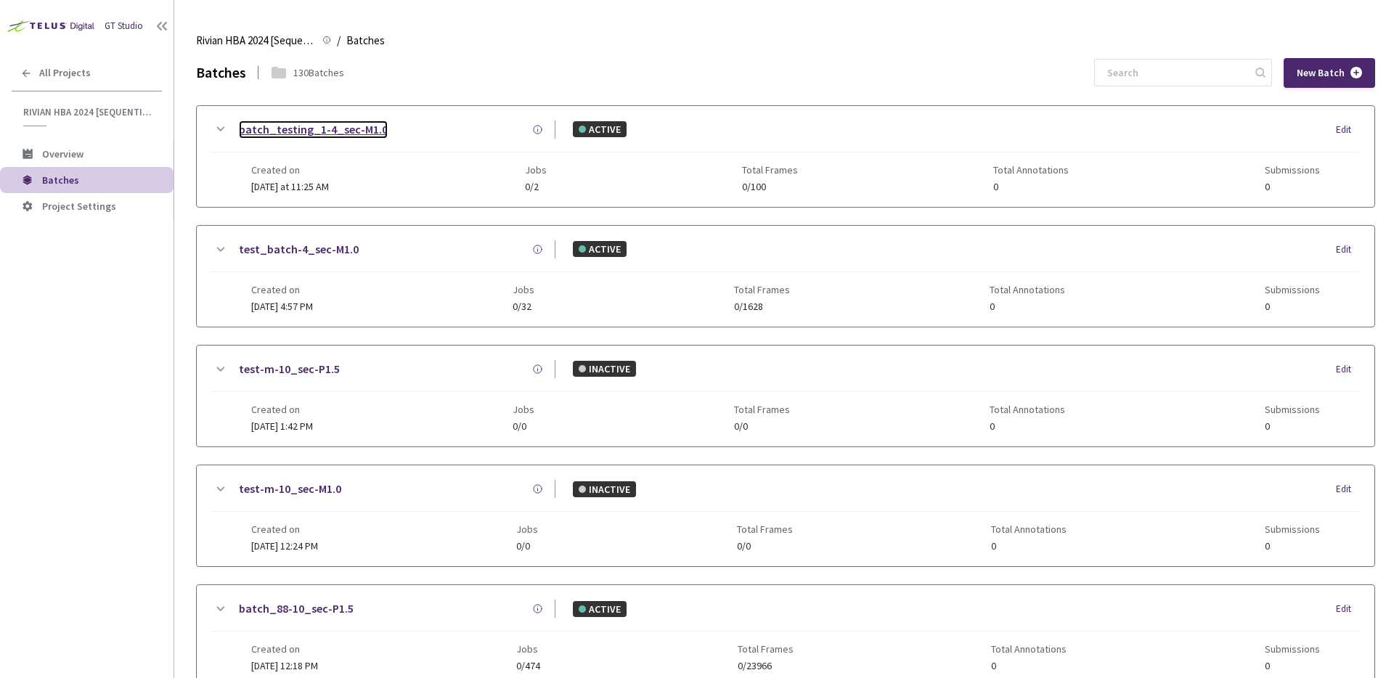
click at [367, 129] on link "batch_testing_1-4_sec-M1.0" at bounding box center [313, 130] width 149 height 18
click at [1344, 129] on div "Edit" at bounding box center [1348, 130] width 24 height 15
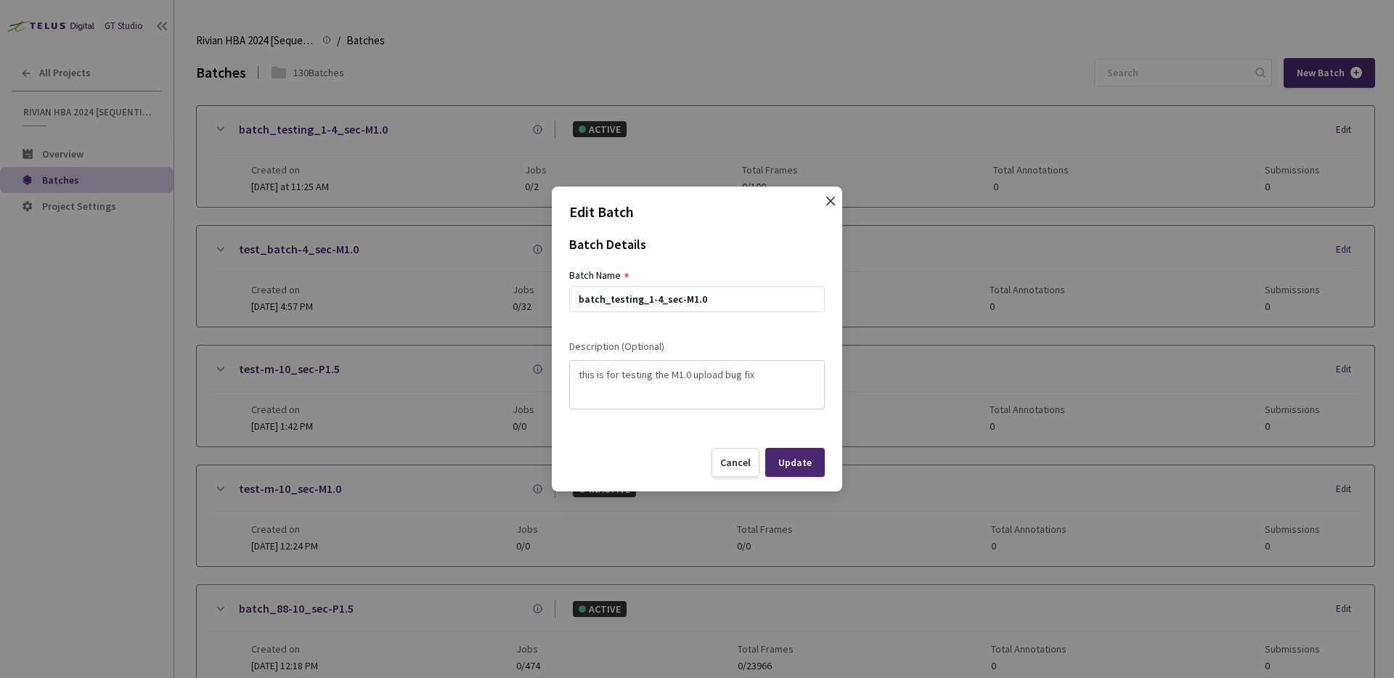
click at [828, 203] on icon "close" at bounding box center [830, 201] width 9 height 9
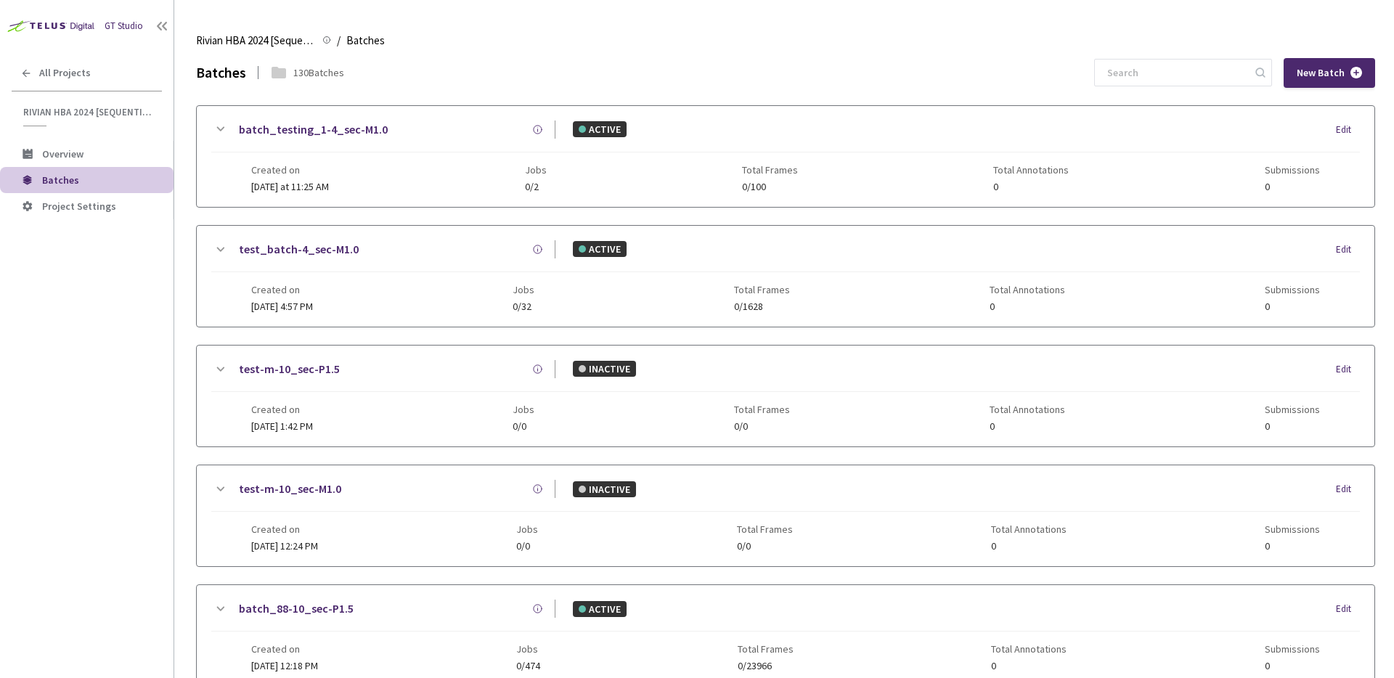
click at [403, 131] on div "batch_testing_1-4_sec-M1.0" at bounding box center [392, 130] width 327 height 18
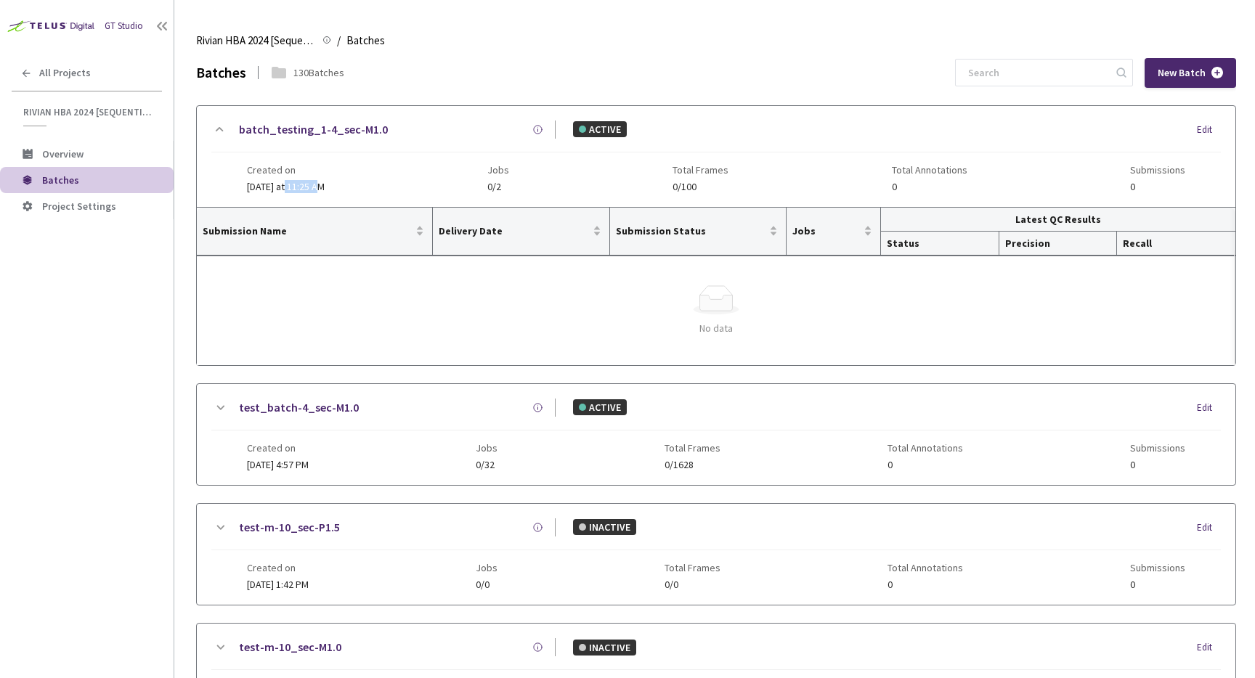
drag, startPoint x: 285, startPoint y: 187, endPoint x: 325, endPoint y: 192, distance: 40.3
click at [325, 192] on div "Created on Today at 11:25 AM Jobs 0/2 Total Frames 0/100 Total Annotations 0 Su…" at bounding box center [716, 173] width 939 height 40
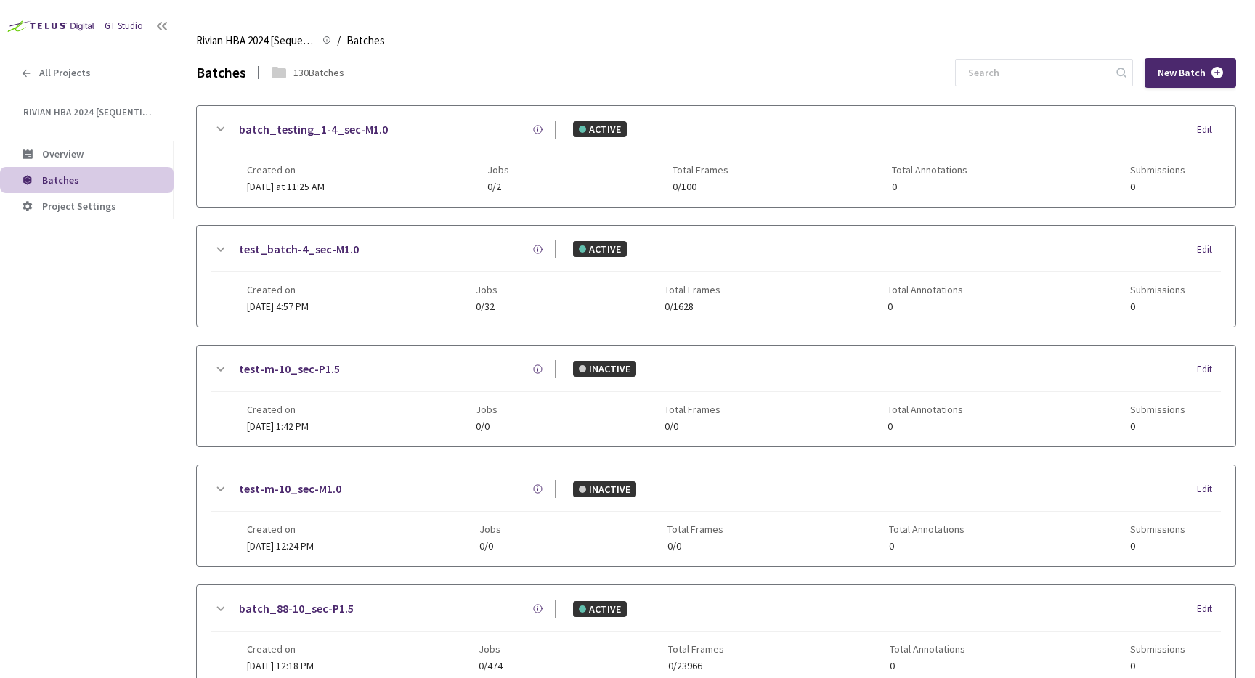
click at [376, 176] on div "Created on Today at 11:25 AM Jobs 0/2 Total Frames 0/100 Total Annotations 0 Su…" at bounding box center [716, 173] width 939 height 40
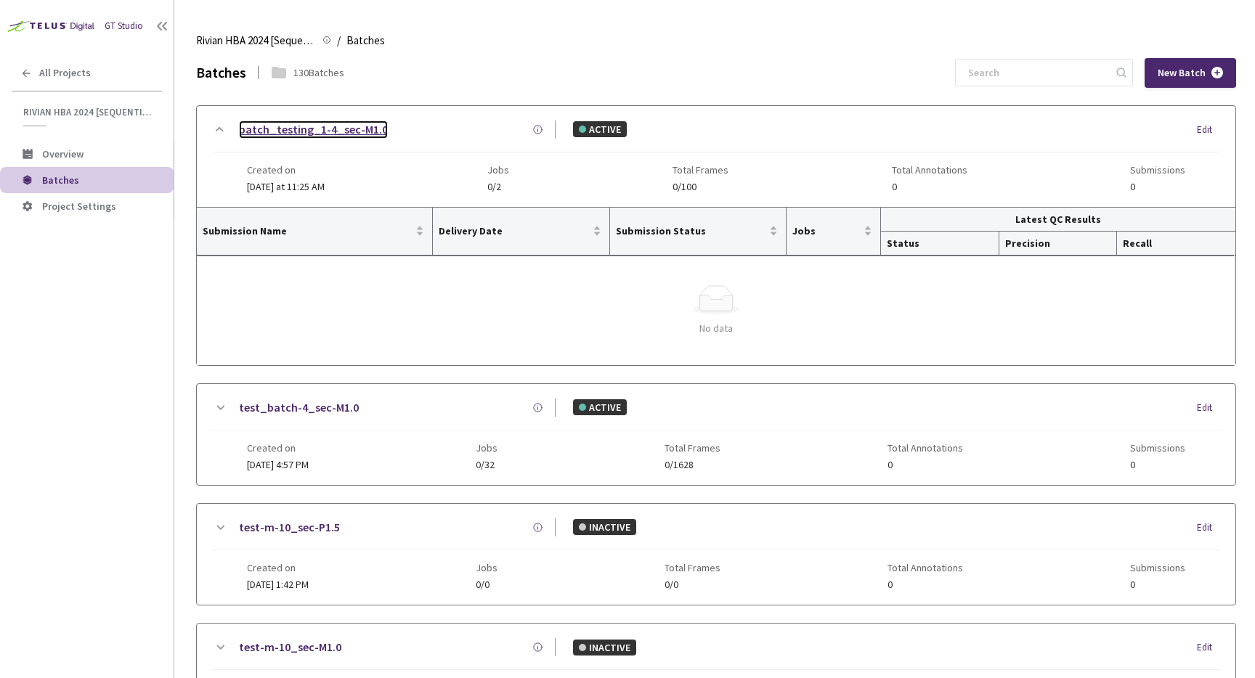
click at [353, 126] on link "batch_testing_1-4_sec-M1.0" at bounding box center [313, 130] width 149 height 18
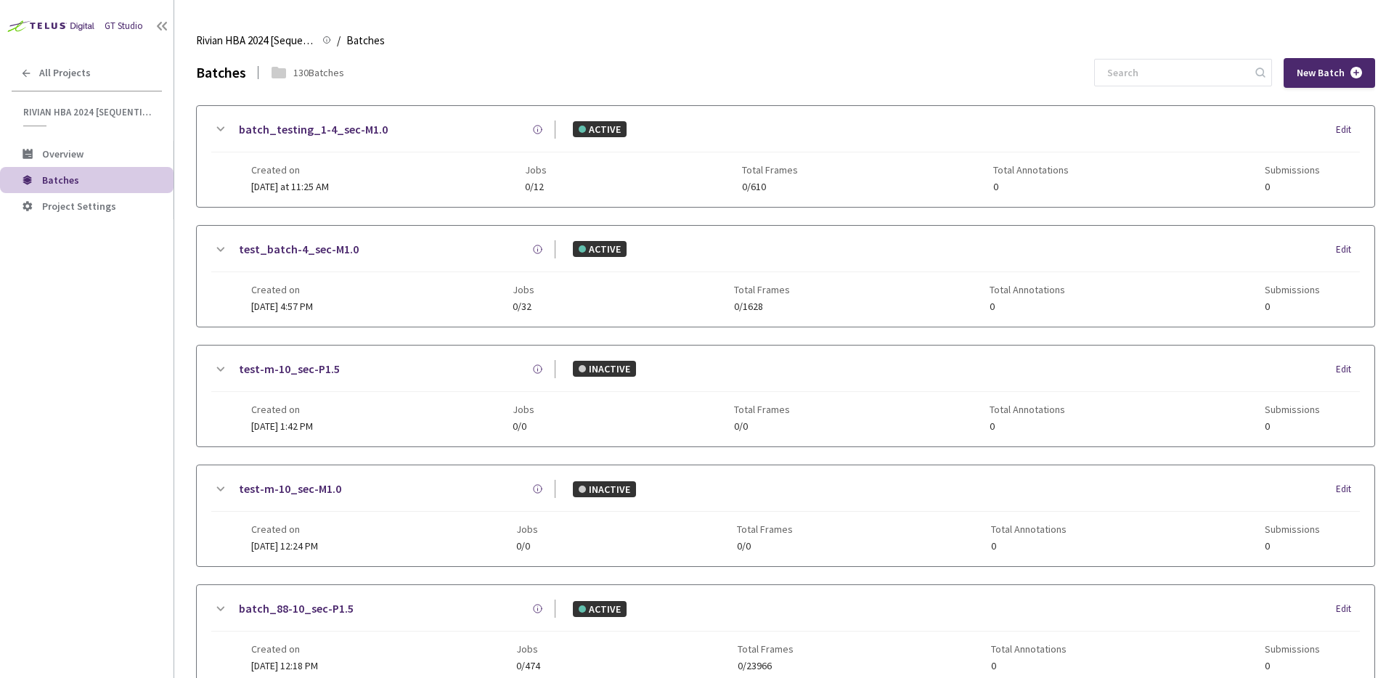
click at [795, 79] on div "Batches 130 Batches New Batch" at bounding box center [785, 73] width 1179 height 30
click at [431, 127] on div "batch_testing_1-4_sec-M1.0" at bounding box center [392, 130] width 327 height 18
